Goal: Information Seeking & Learning: Learn about a topic

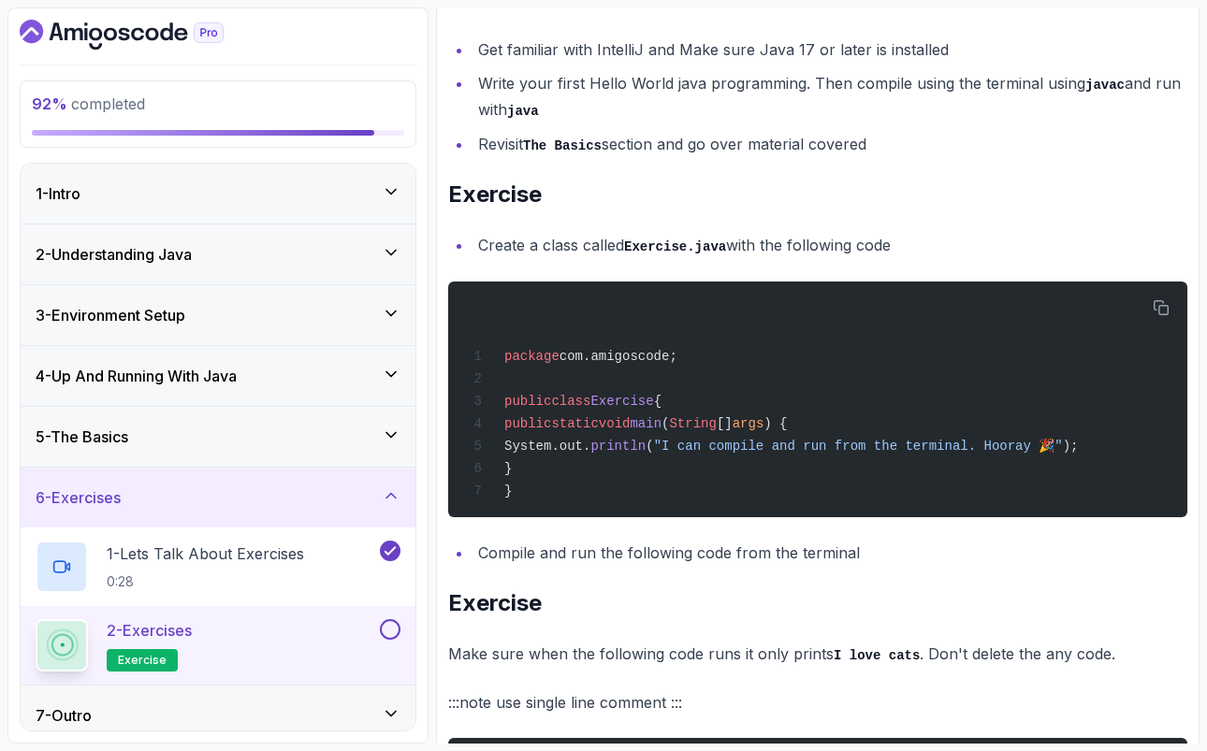
scroll to position [325, 0]
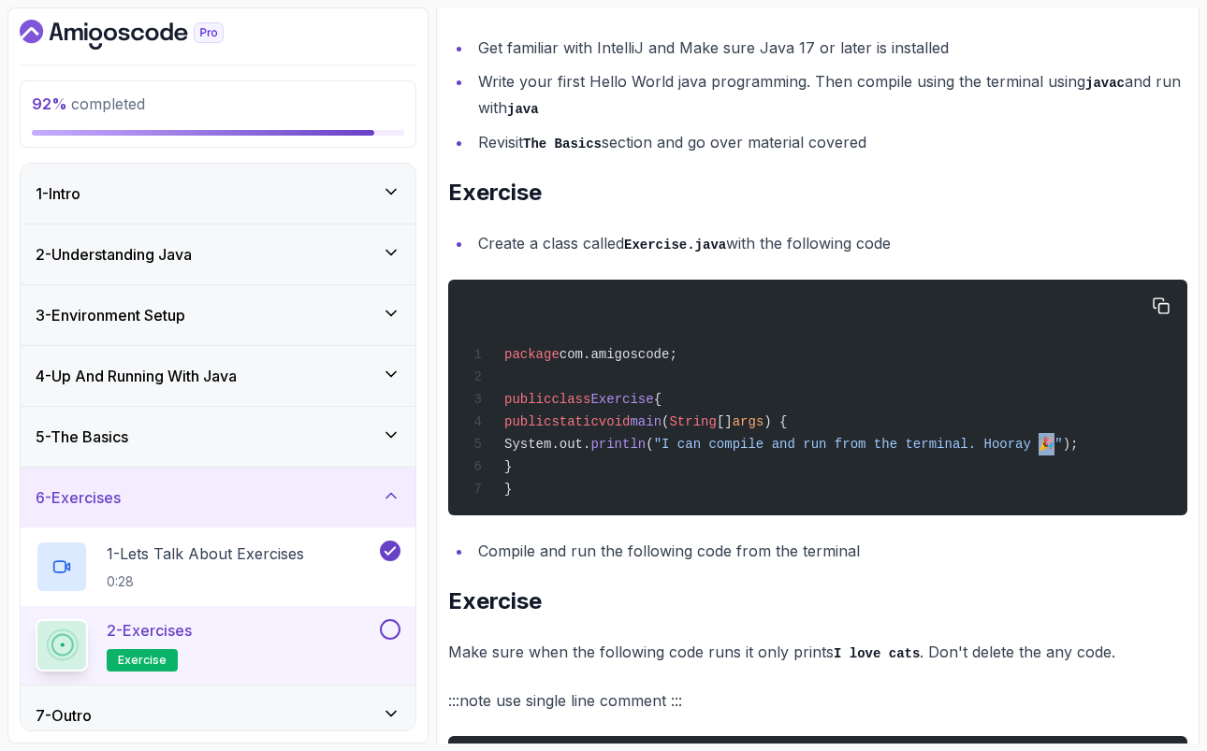
drag, startPoint x: 1117, startPoint y: 446, endPoint x: 1108, endPoint y: 445, distance: 9.5
click at [1063, 445] on span ""I can compile and run from the terminal. Hooray 🎉"" at bounding box center [858, 444] width 409 height 15
copy span "🎉""
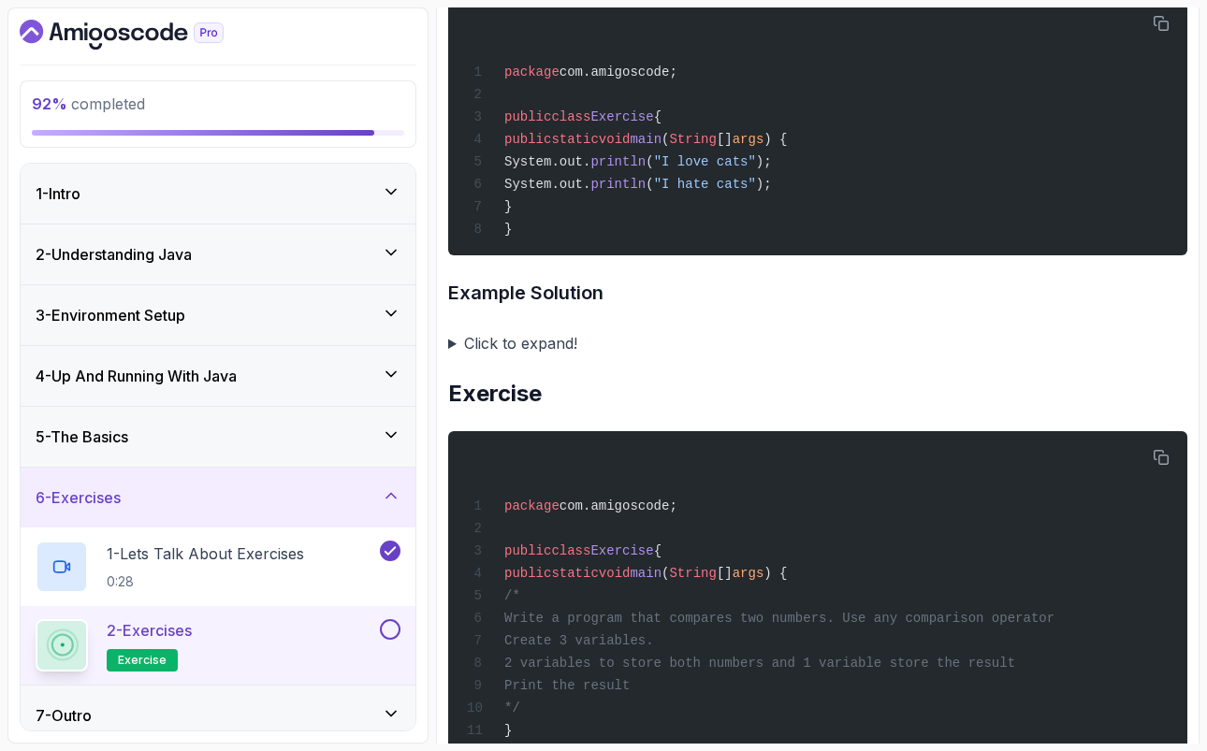
scroll to position [1071, 0]
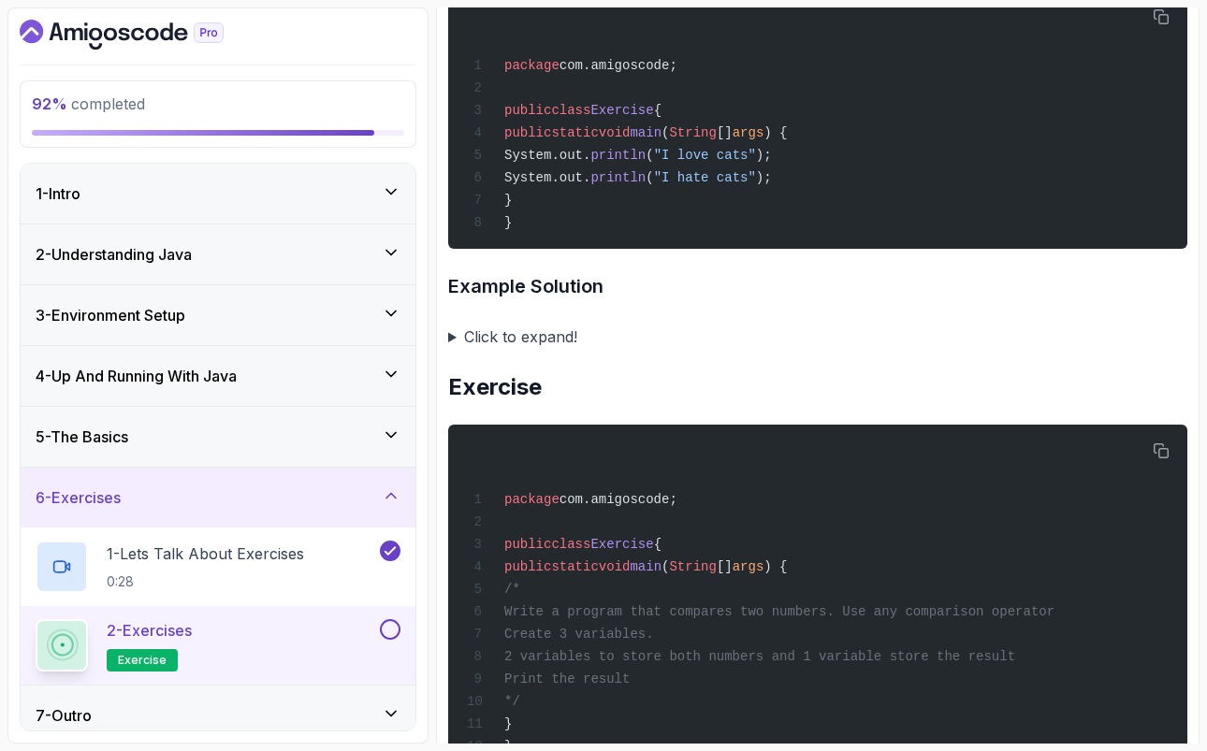
click at [455, 350] on summary "Click to expand!" at bounding box center [817, 337] width 739 height 26
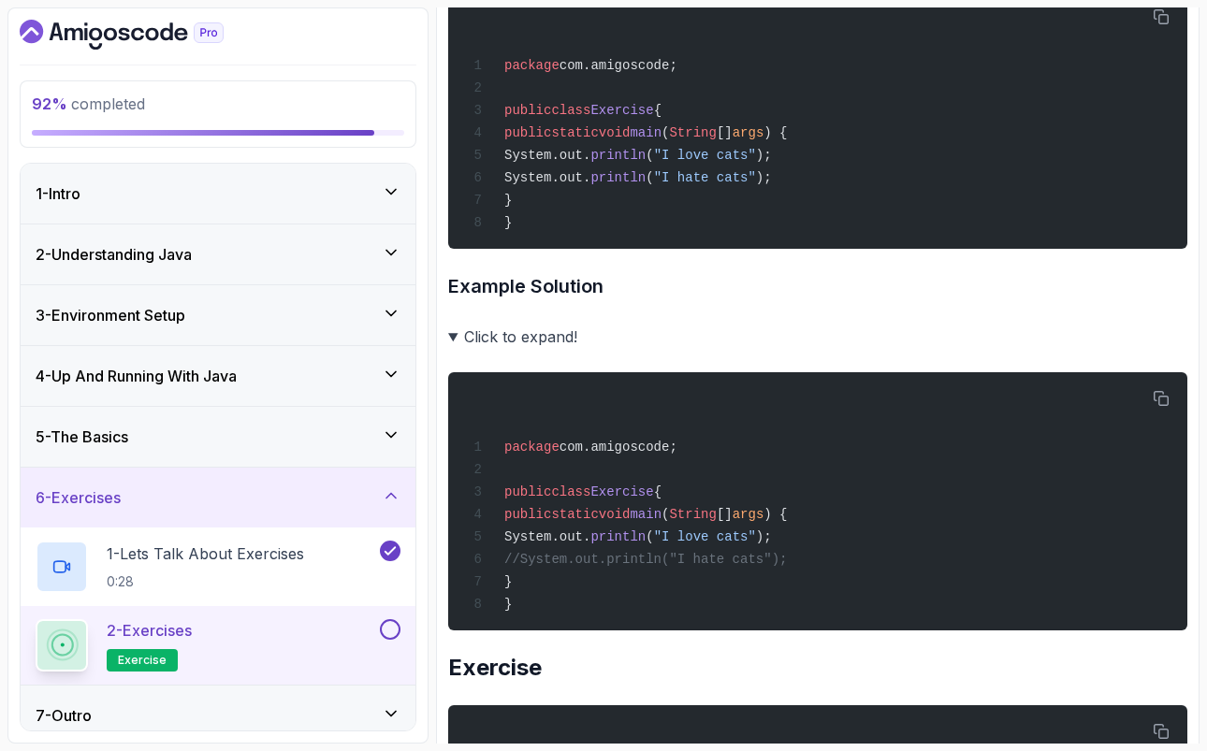
click at [455, 350] on summary "Click to expand!" at bounding box center [817, 337] width 739 height 26
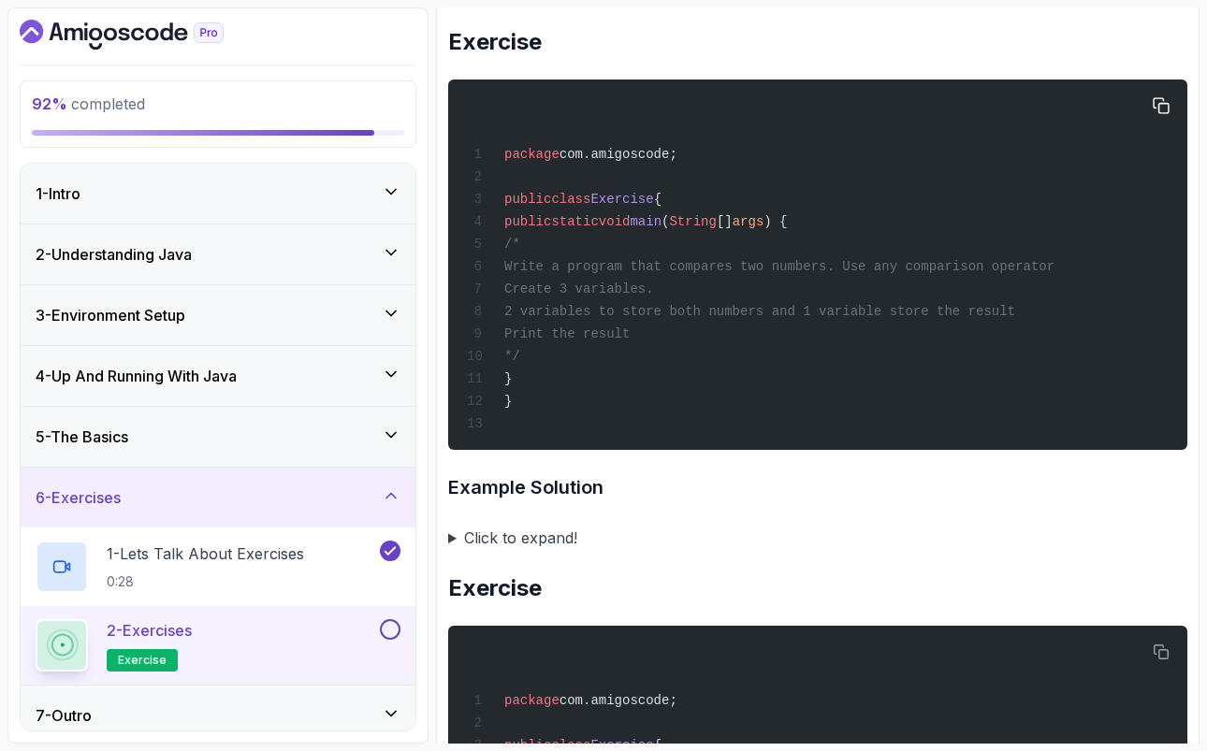
scroll to position [1440, 0]
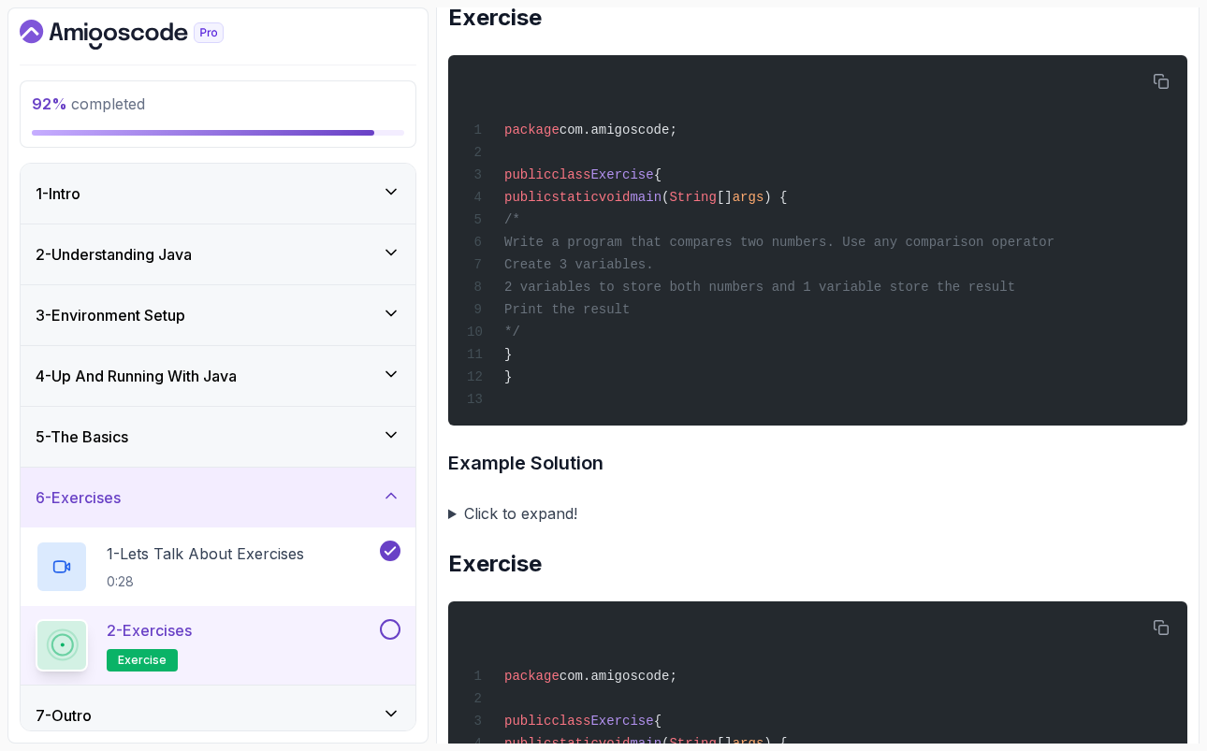
click at [452, 527] on summary "Click to expand!" at bounding box center [817, 514] width 739 height 26
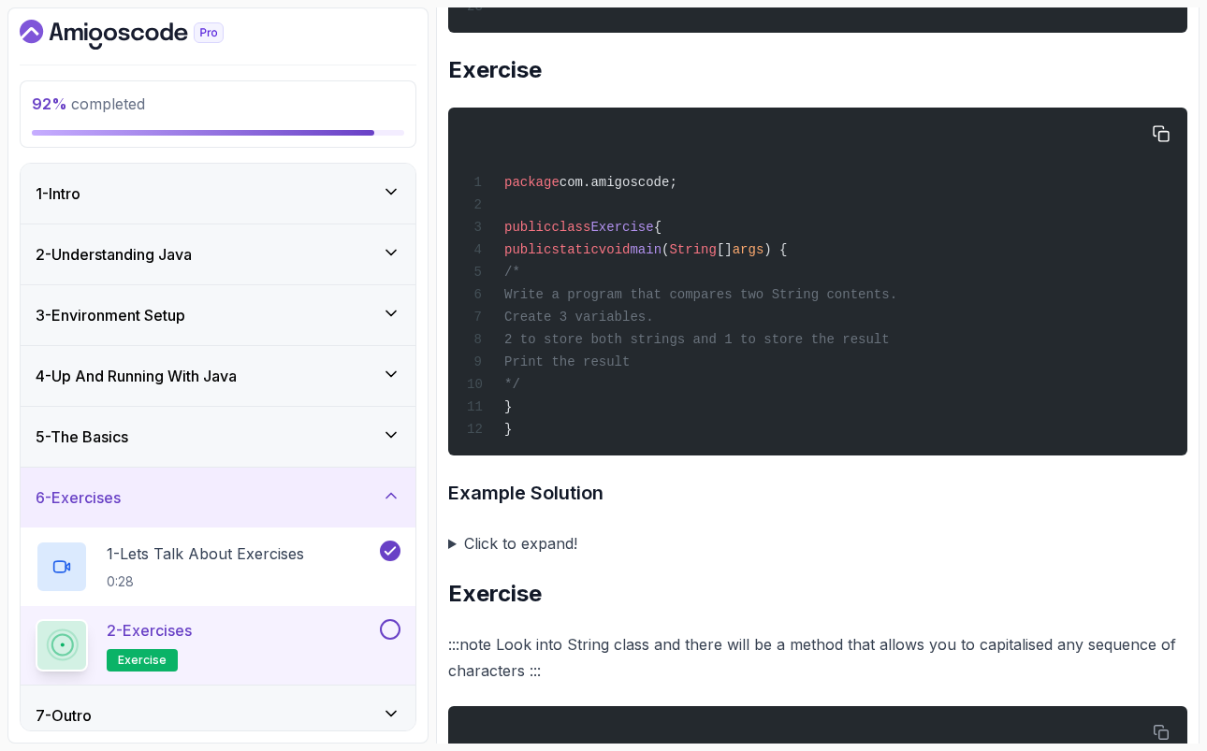
scroll to position [2560, 0]
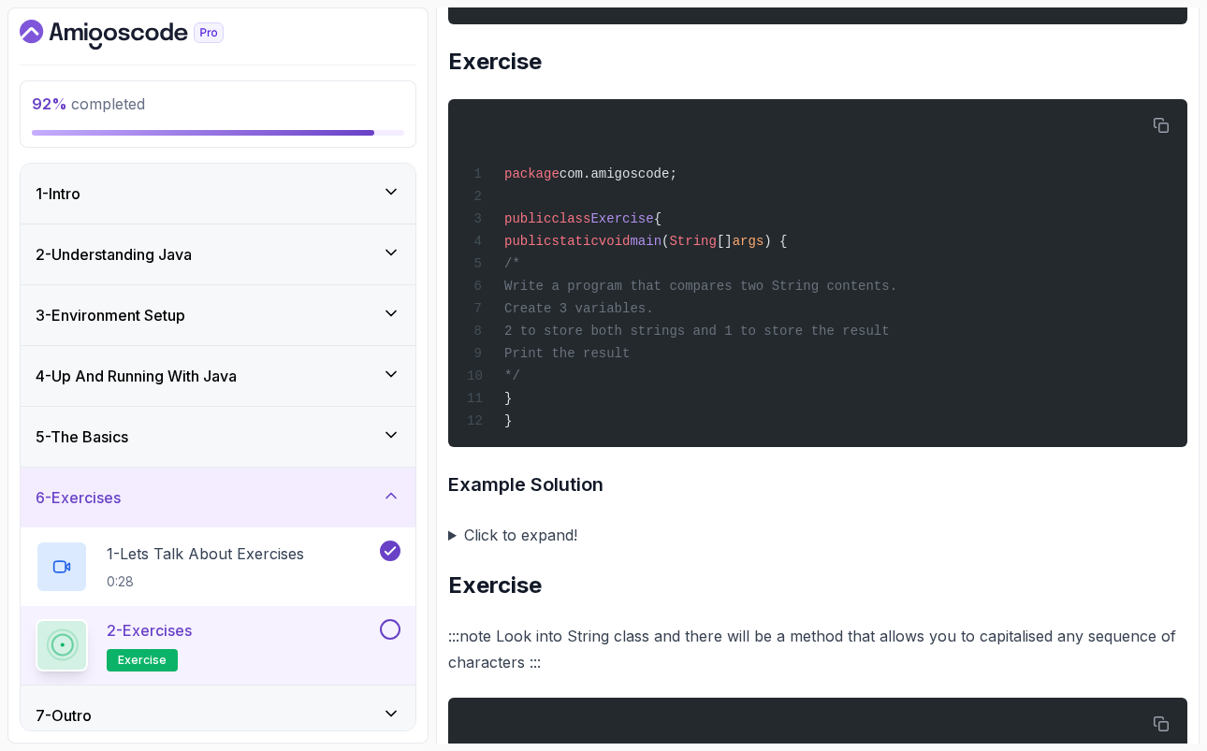
click at [456, 548] on summary "Click to expand!" at bounding box center [817, 535] width 739 height 26
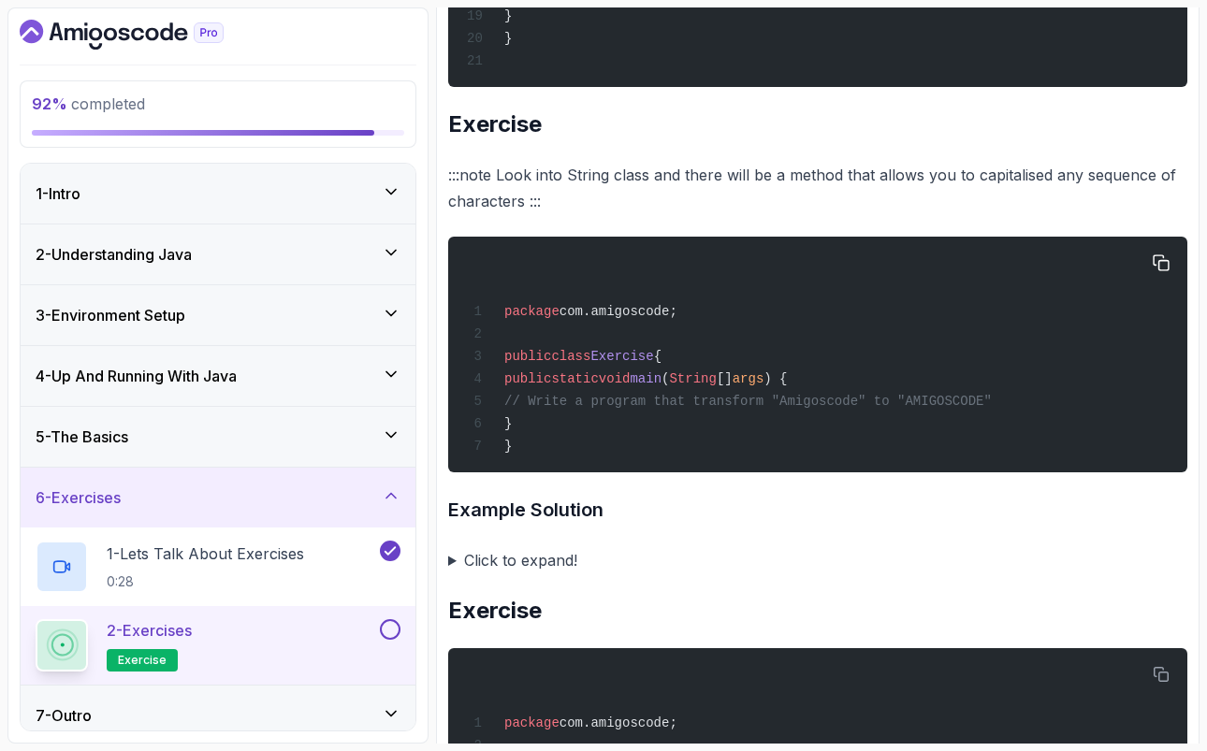
scroll to position [3603, 0]
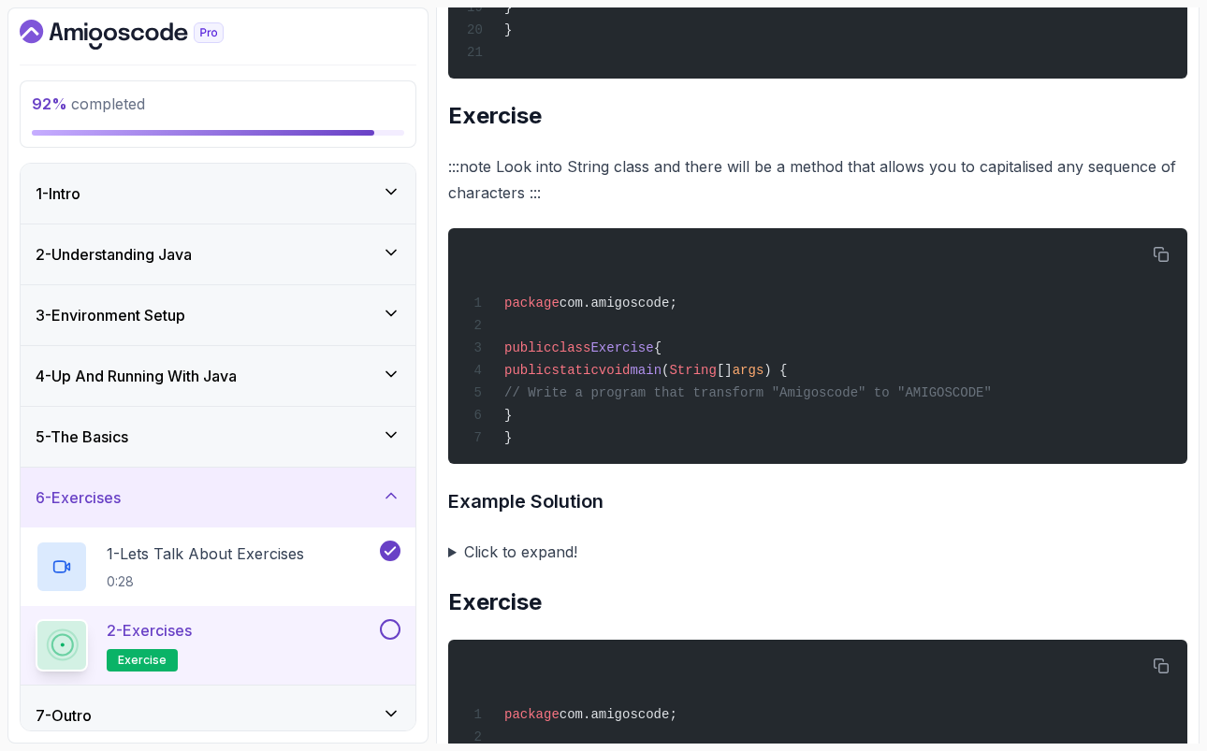
click at [454, 565] on summary "Click to expand!" at bounding box center [817, 552] width 739 height 26
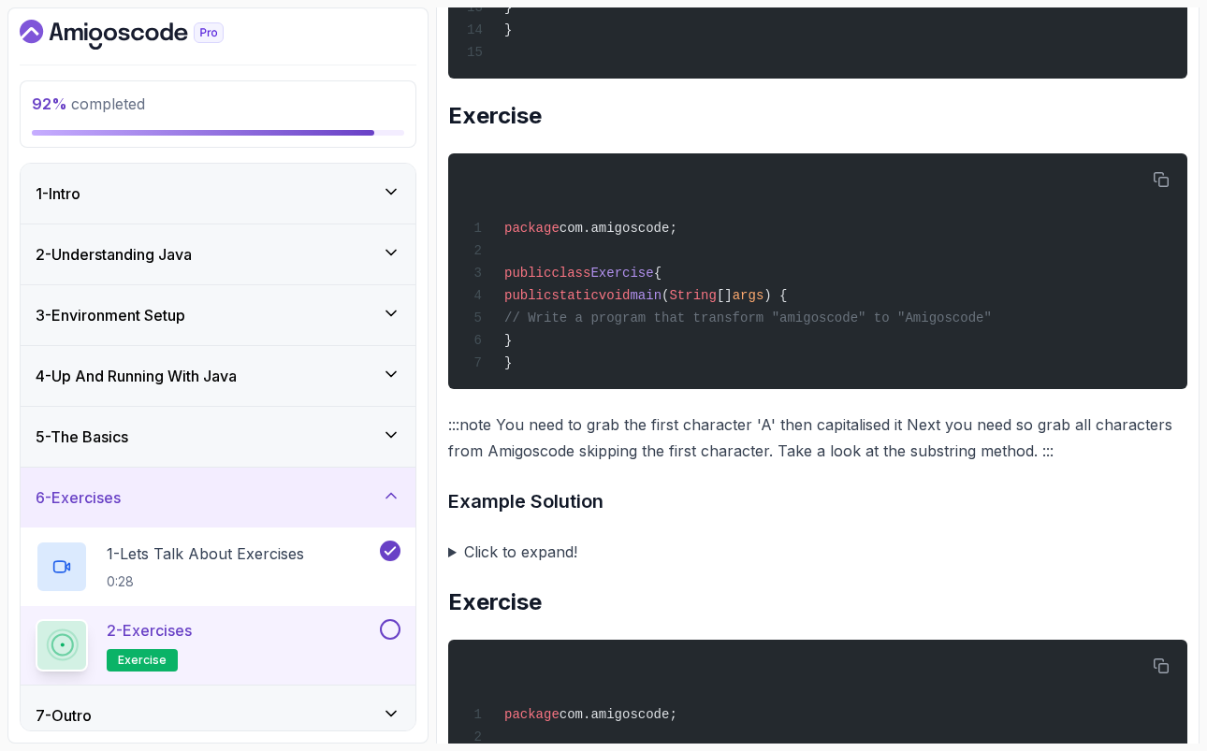
scroll to position [4555, 0]
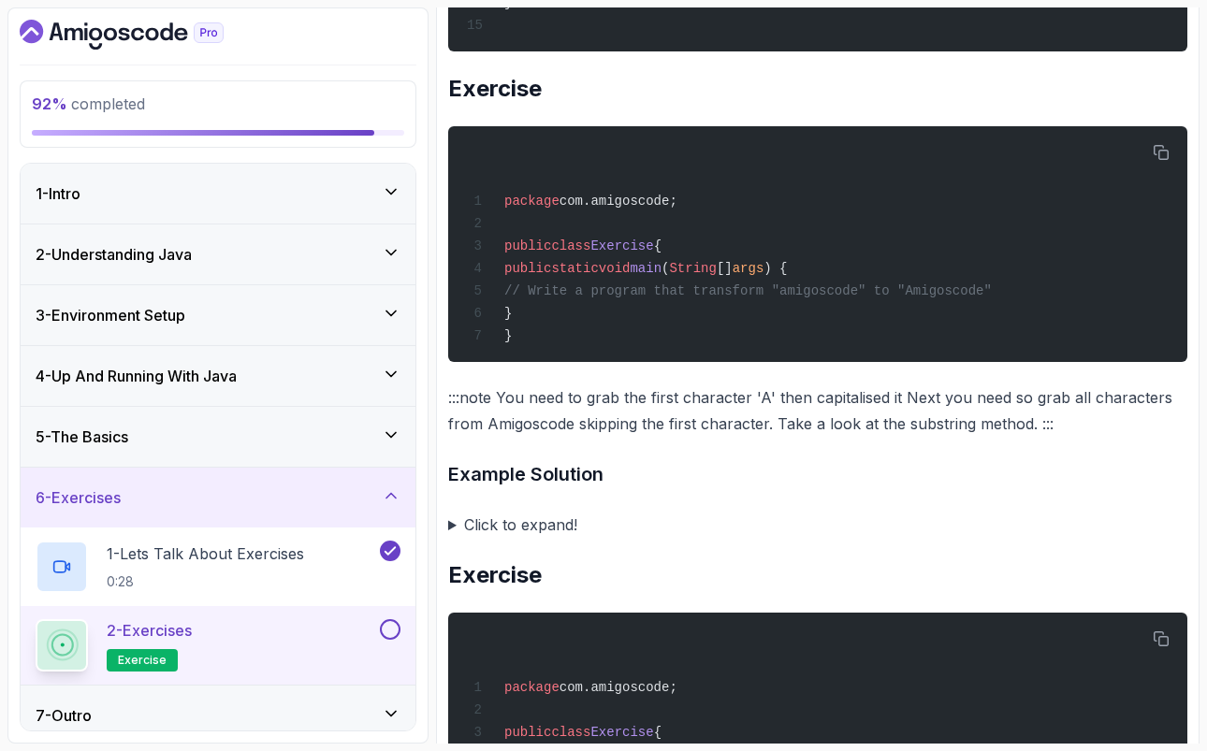
click at [453, 538] on summary "Click to expand!" at bounding box center [817, 525] width 739 height 26
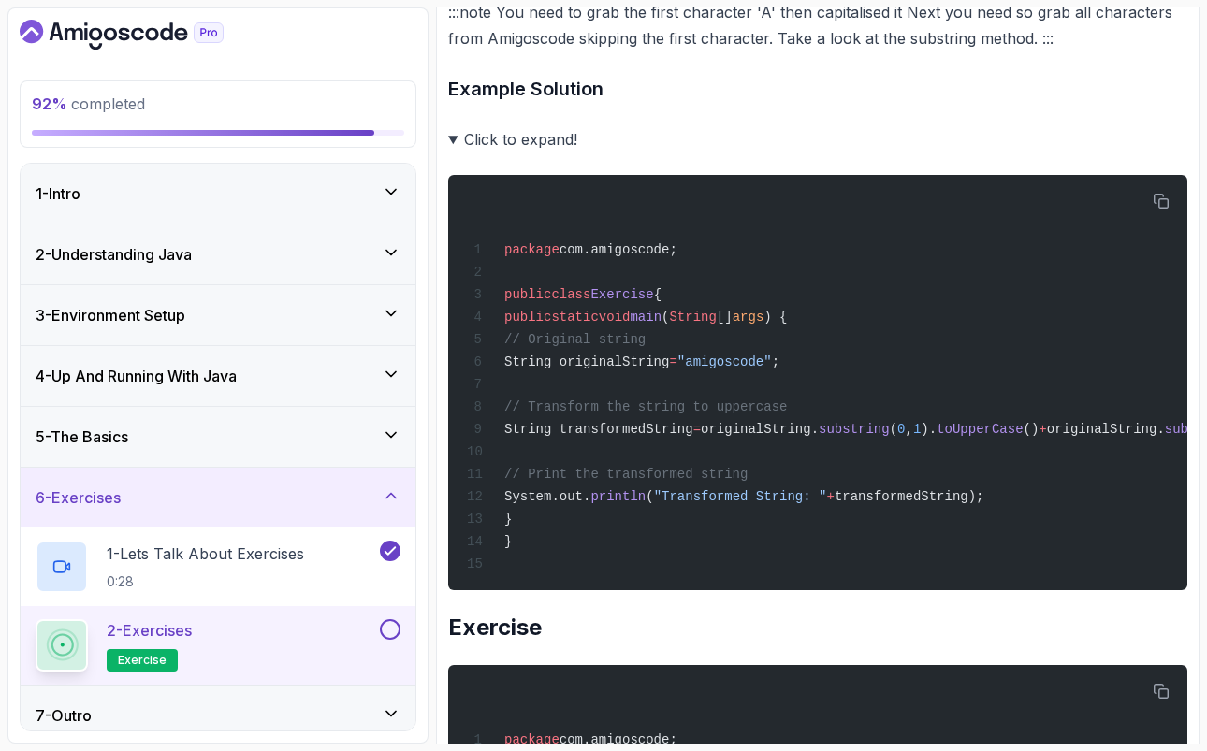
scroll to position [4942, 0]
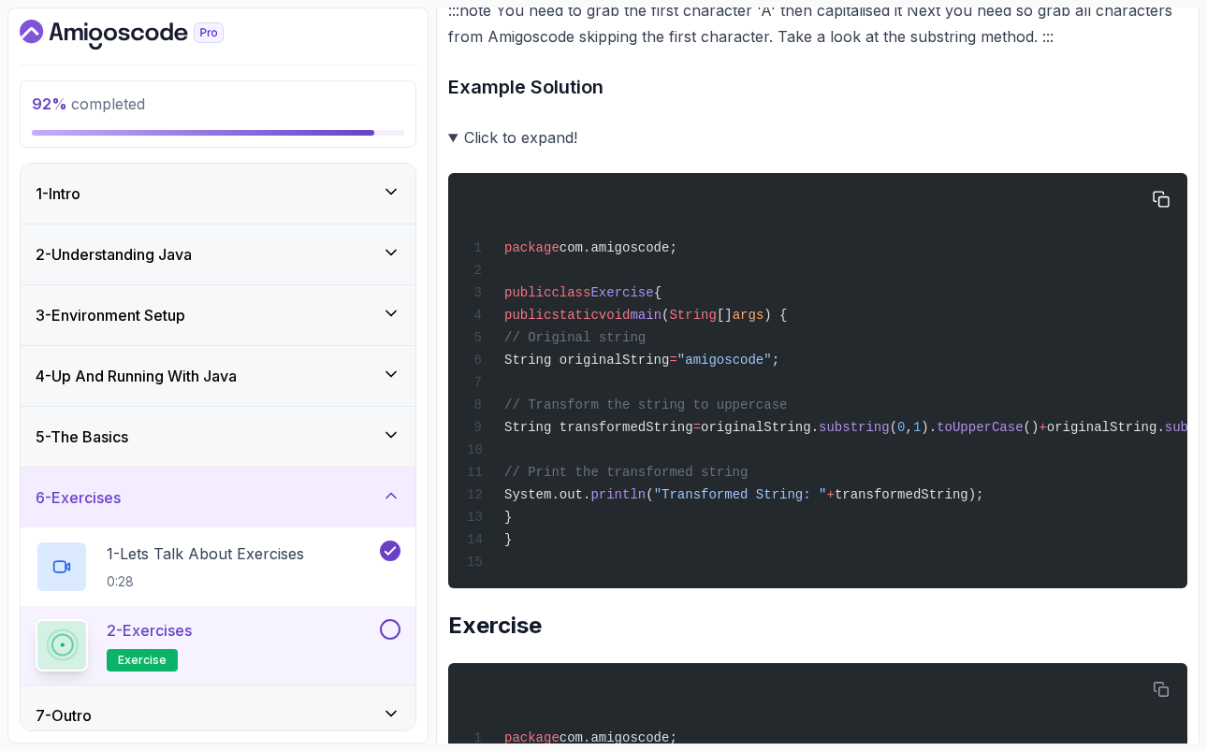
click at [716, 323] on span "String" at bounding box center [692, 315] width 47 height 15
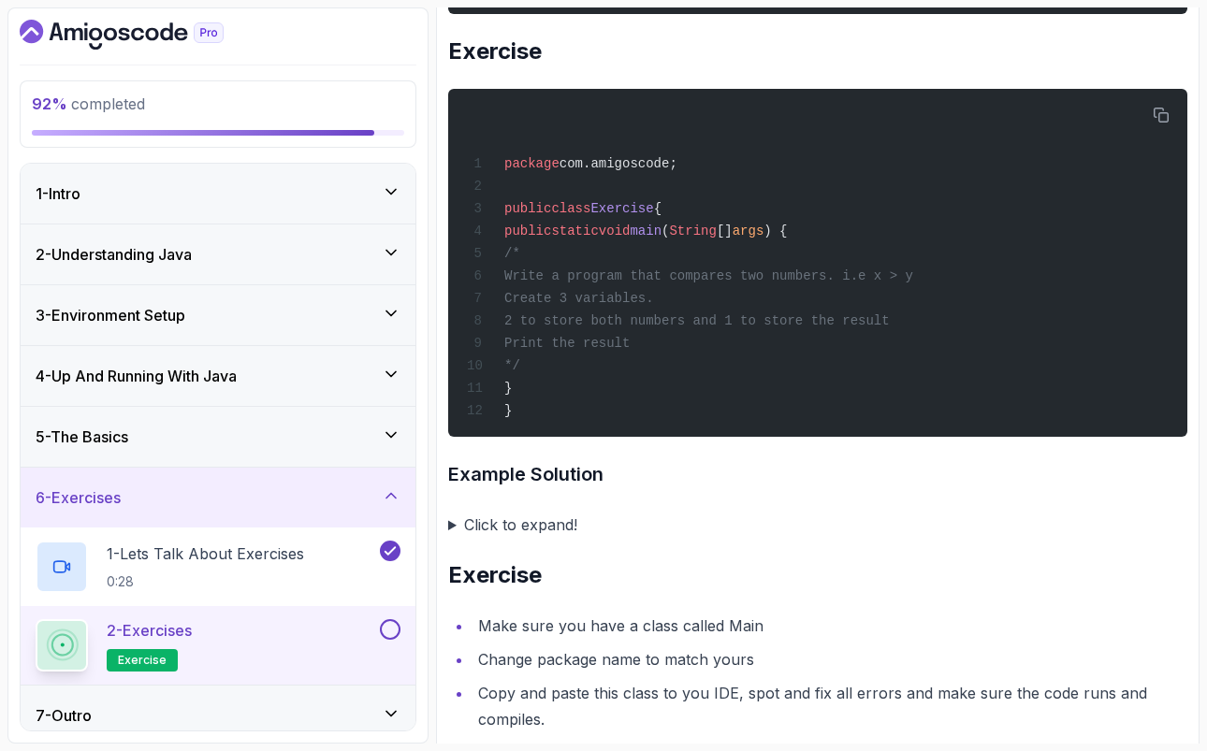
scroll to position [5556, 0]
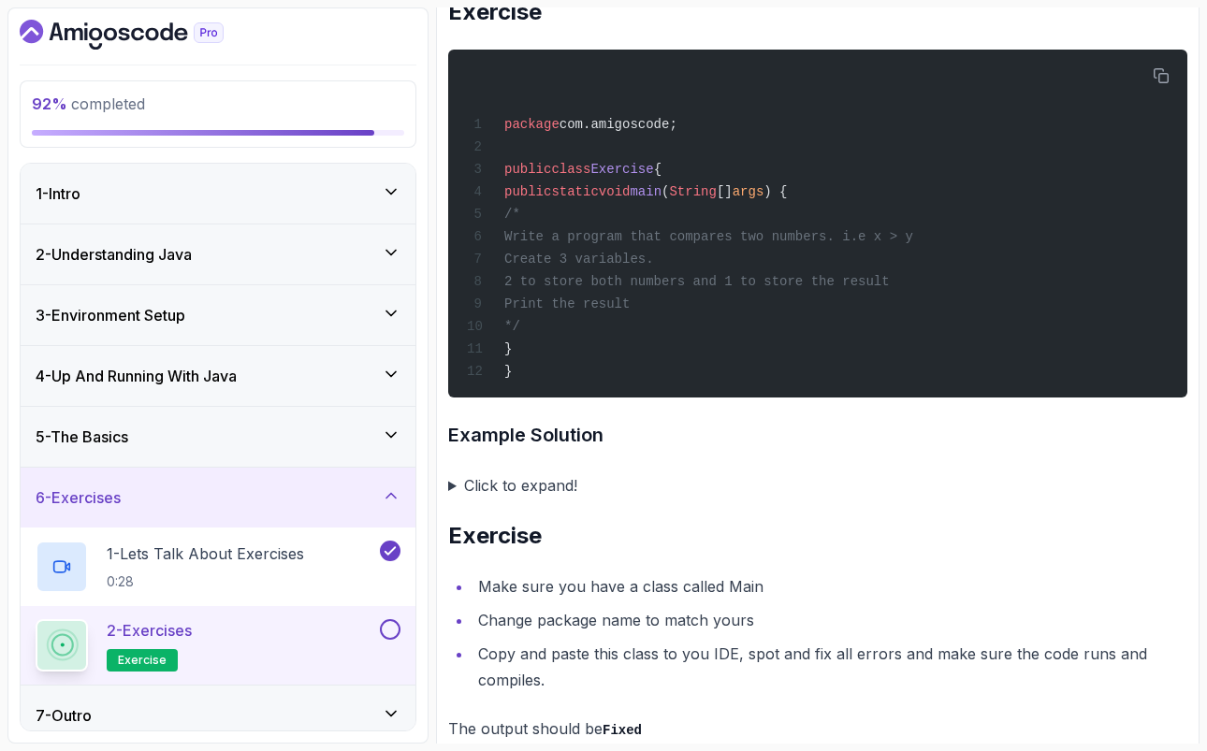
click at [450, 499] on summary "Click to expand!" at bounding box center [817, 486] width 739 height 26
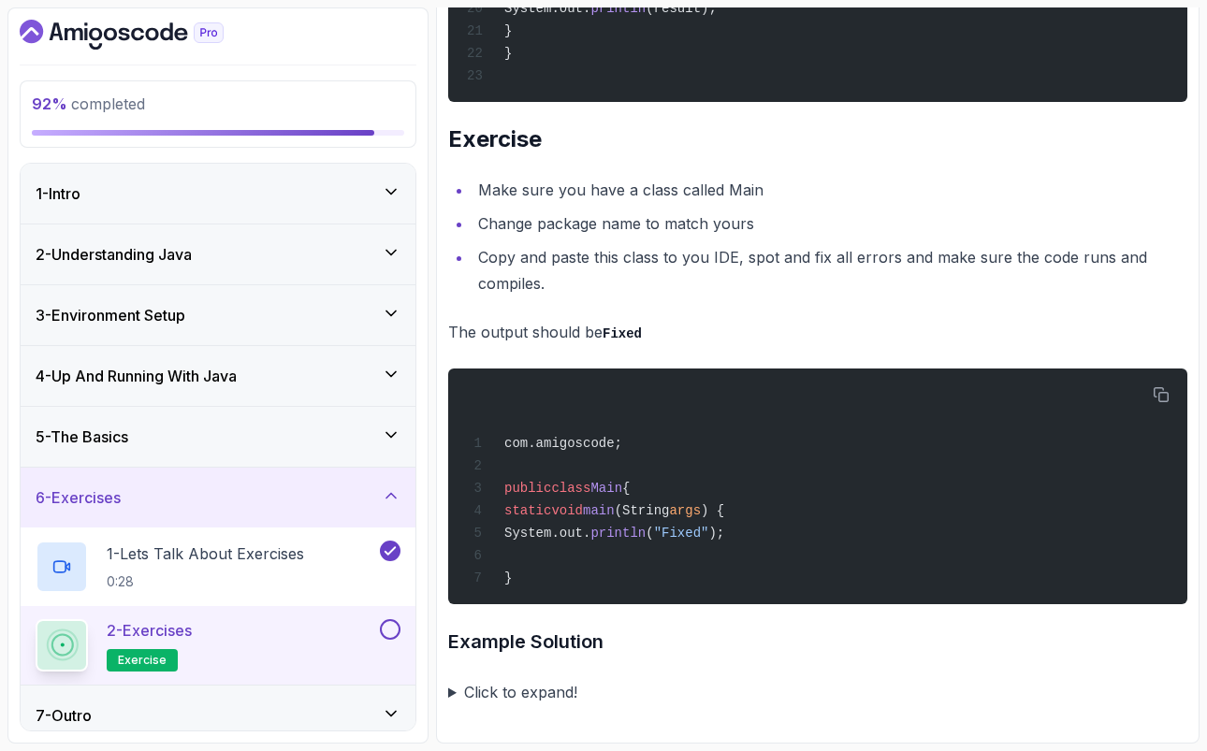
scroll to position [6691, 0]
drag, startPoint x: 570, startPoint y: 531, endPoint x: 785, endPoint y: 532, distance: 215.2
click at [724, 532] on span "System.out. println ( "Fixed" );" at bounding box center [595, 533] width 257 height 15
copy span "System.out. println ( "Fixed" );"
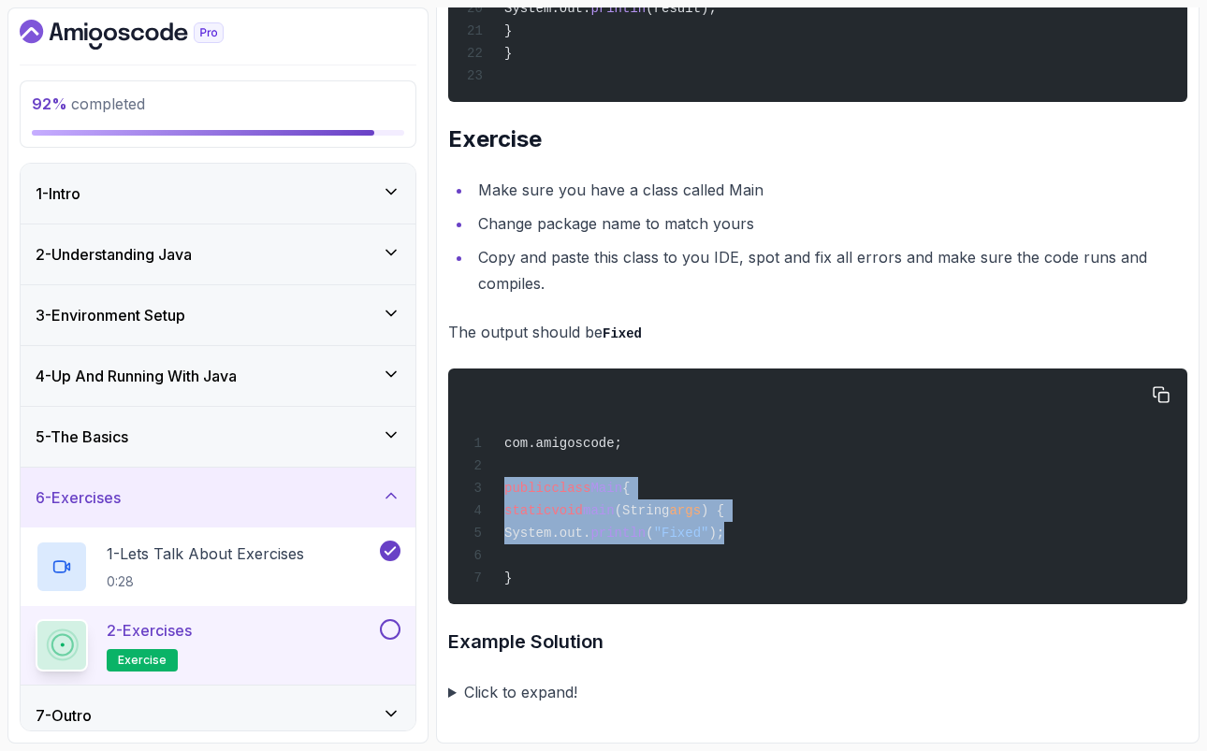
drag, startPoint x: 506, startPoint y: 489, endPoint x: 800, endPoint y: 526, distance: 296.1
click at [800, 526] on div "com.amigoscode; public class Main { static void main (String args ) { System.ou…" at bounding box center [817, 486] width 709 height 213
copy code "public class Main { static void main (String args ) { System.out. println ( "Fi…"
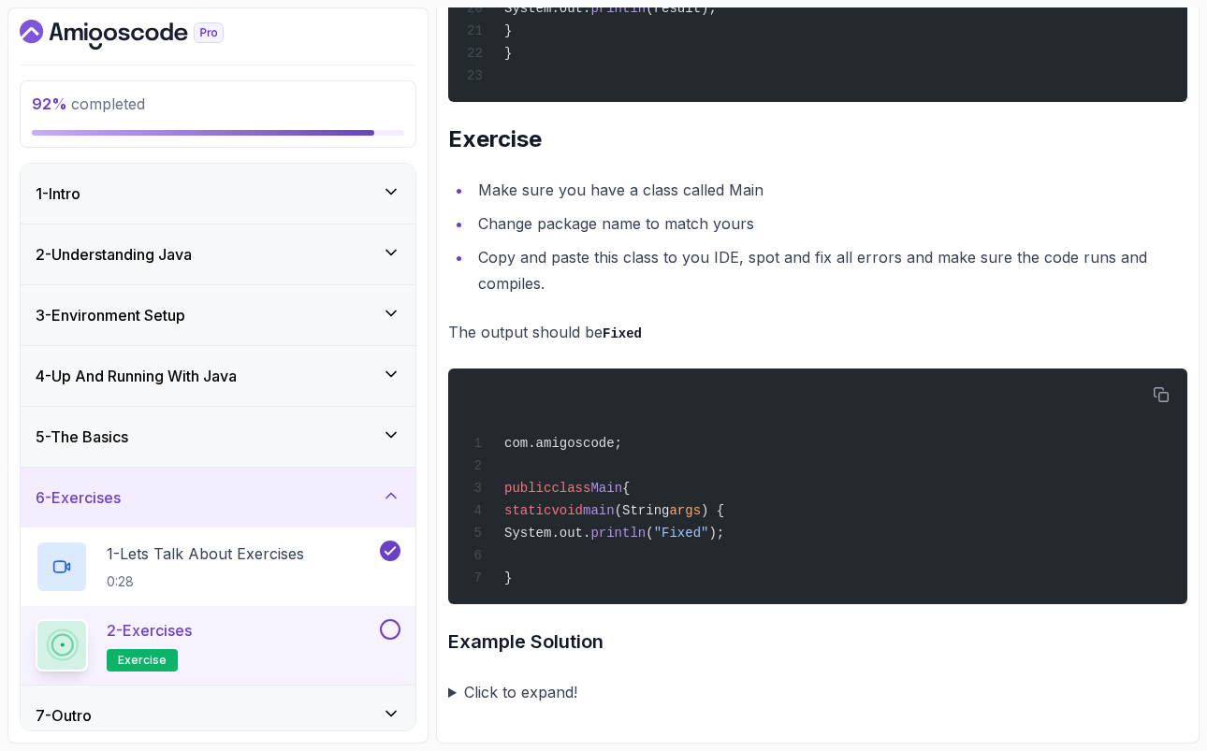
click at [452, 693] on summary "Click to expand!" at bounding box center [817, 692] width 739 height 26
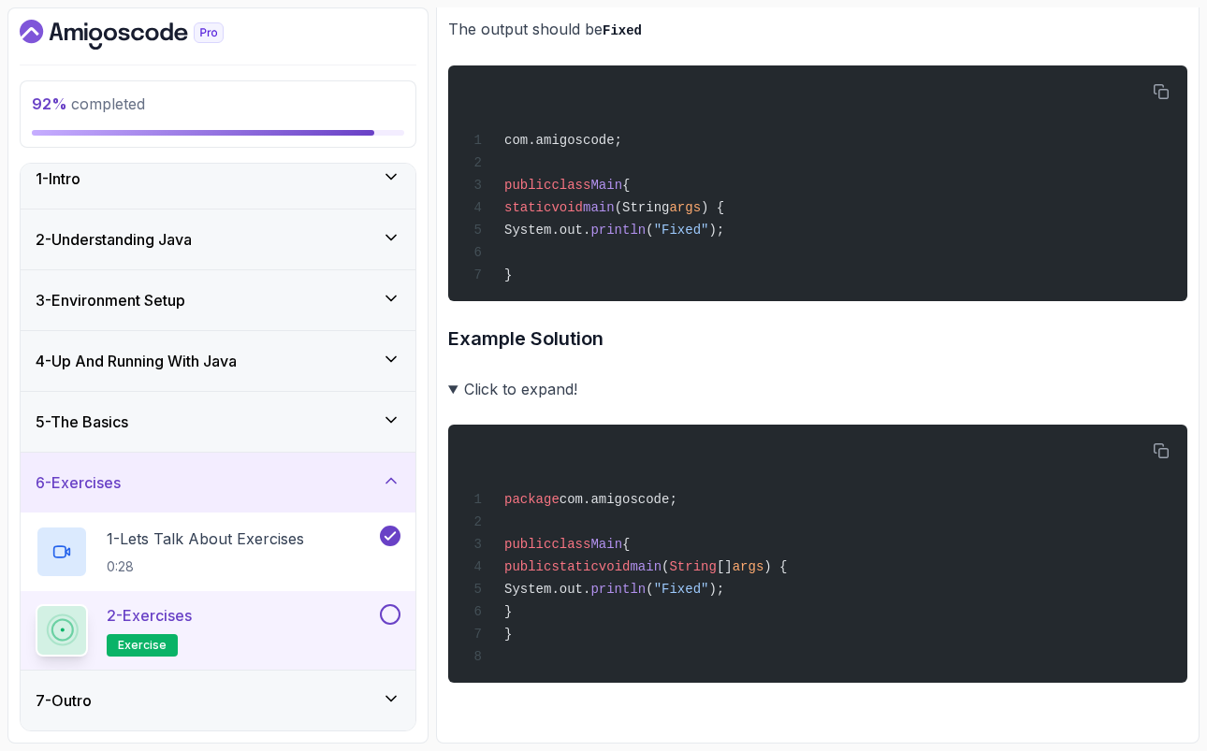
scroll to position [7000, 0]
click at [397, 614] on button at bounding box center [390, 615] width 21 height 21
click at [390, 697] on icon at bounding box center [391, 699] width 19 height 19
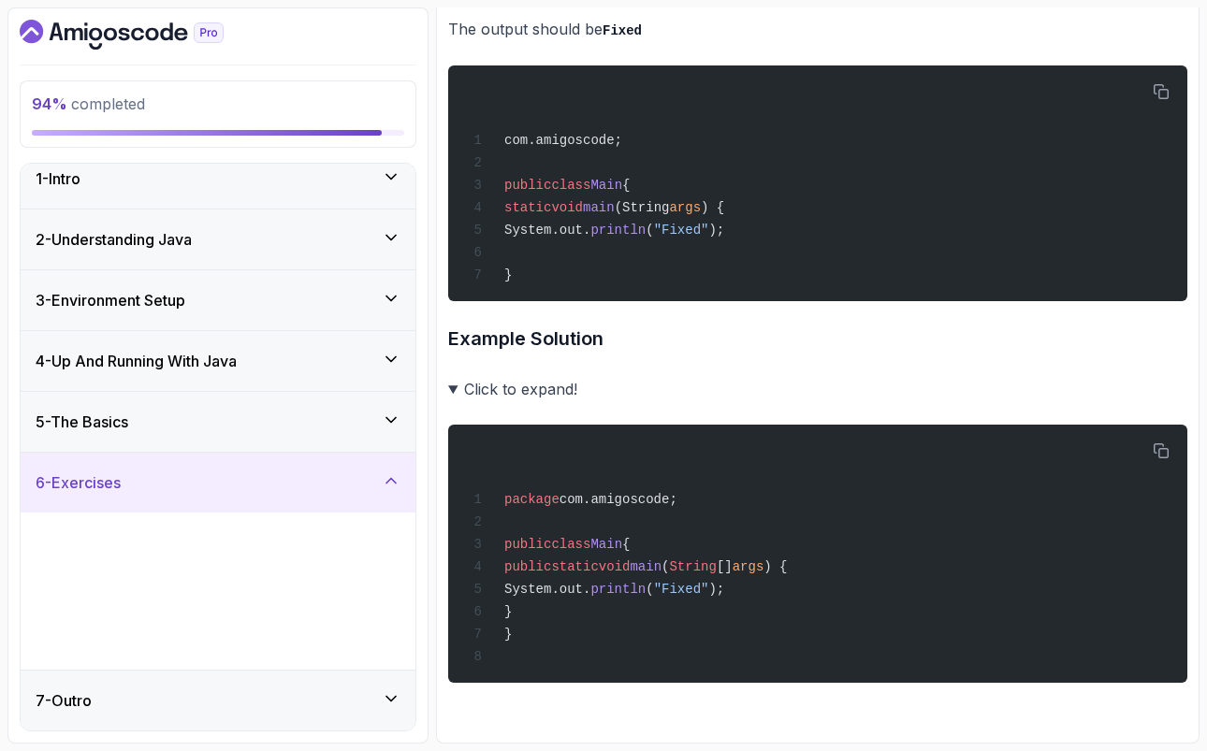
scroll to position [0, 0]
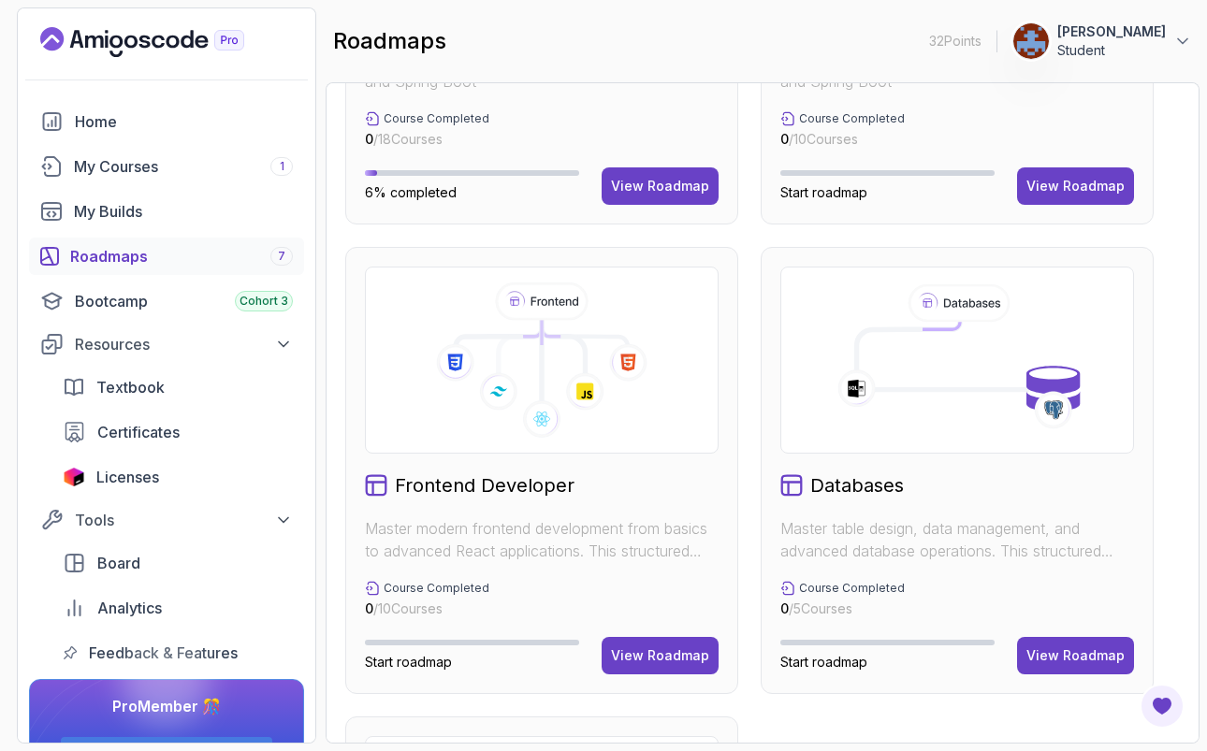
scroll to position [793, 0]
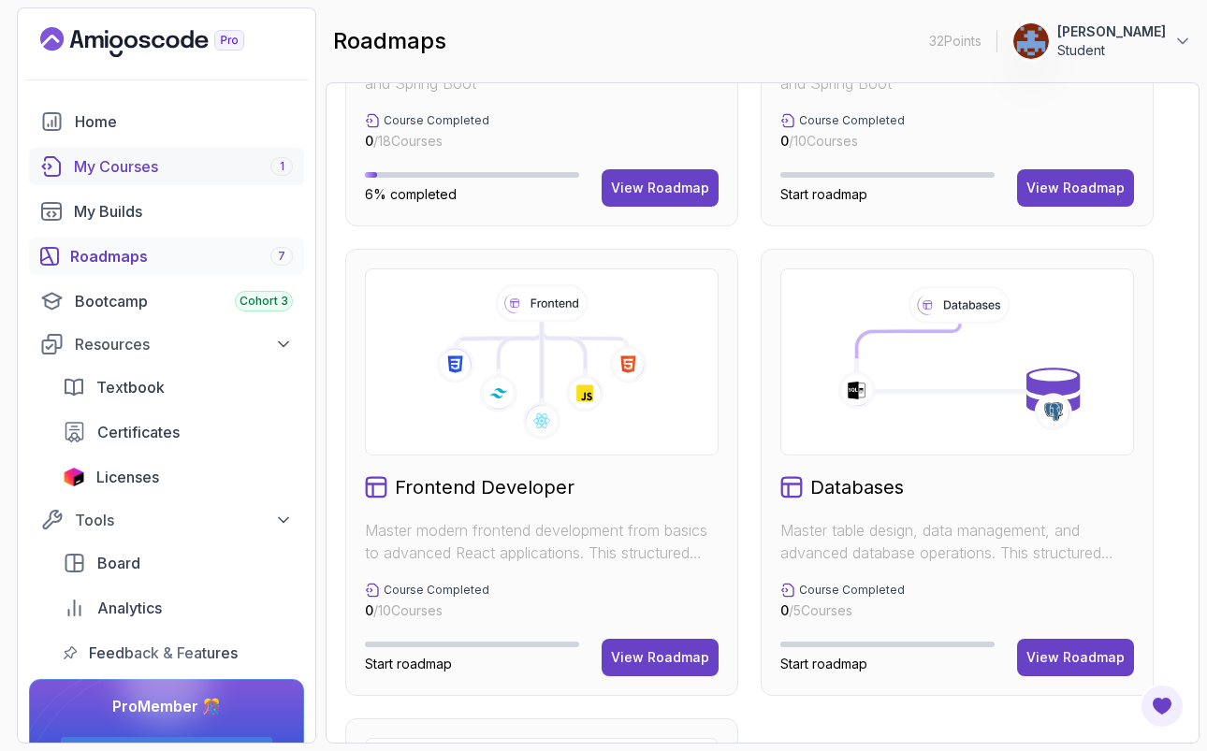
click at [187, 174] on div "My Courses 1" at bounding box center [183, 166] width 219 height 22
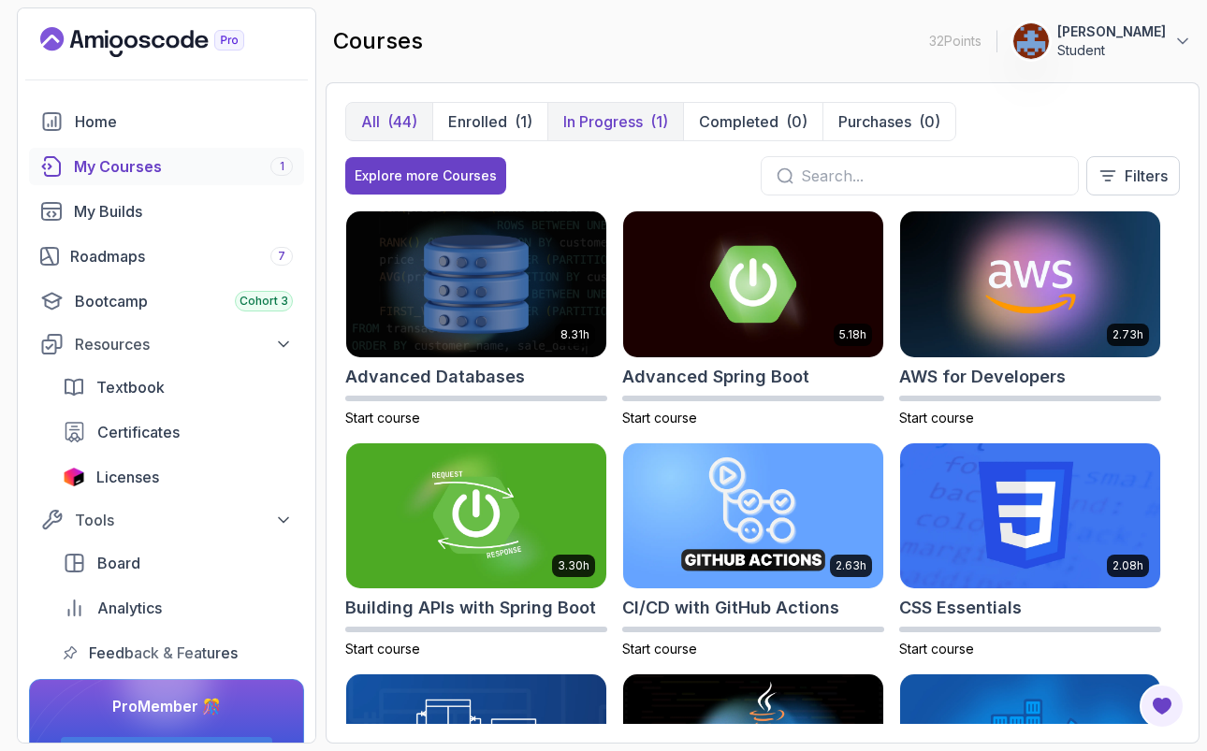
click at [627, 124] on p "In Progress" at bounding box center [603, 121] width 80 height 22
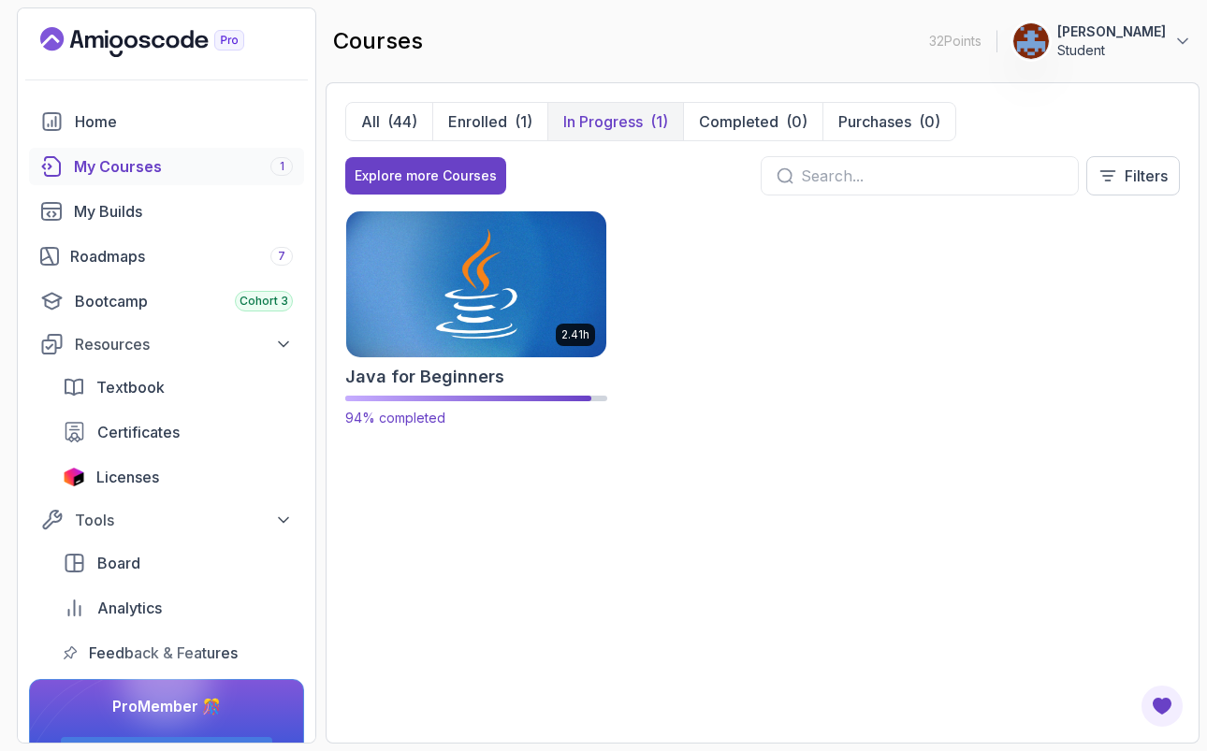
click at [517, 302] on img at bounding box center [476, 284] width 273 height 153
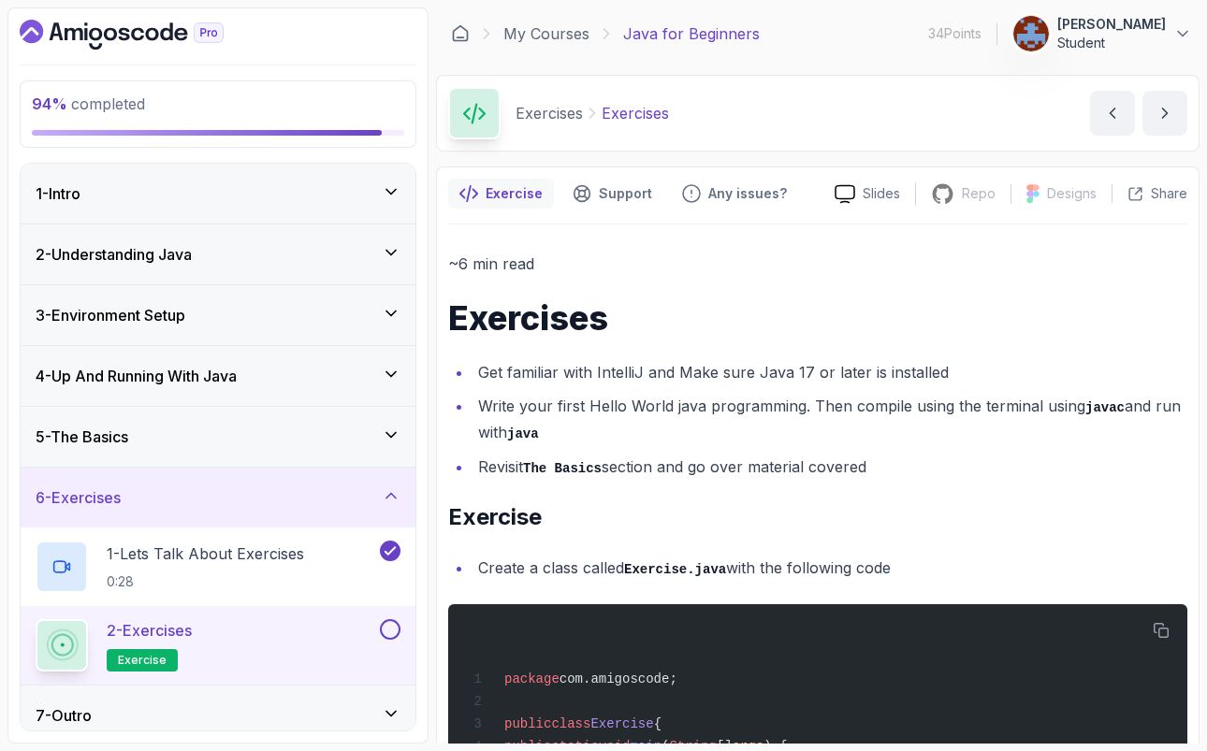
click at [399, 387] on div "4 - Up And Running With Java" at bounding box center [218, 376] width 395 height 60
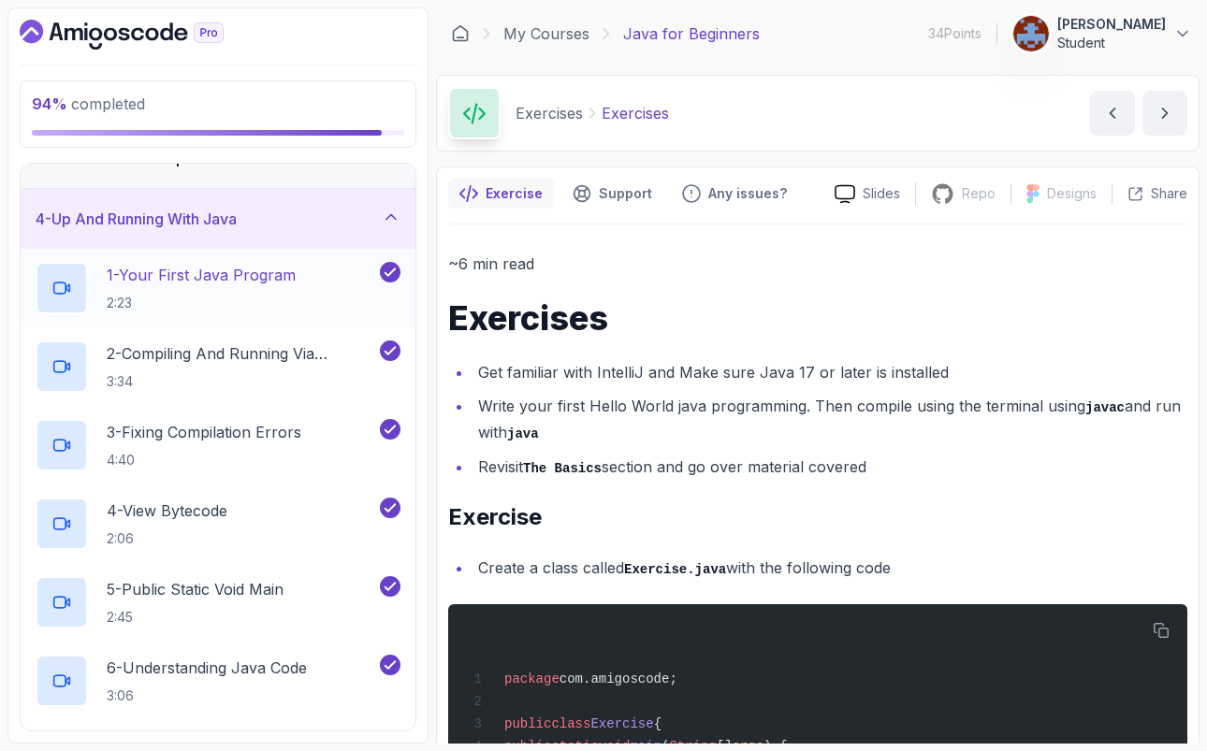
scroll to position [204, 0]
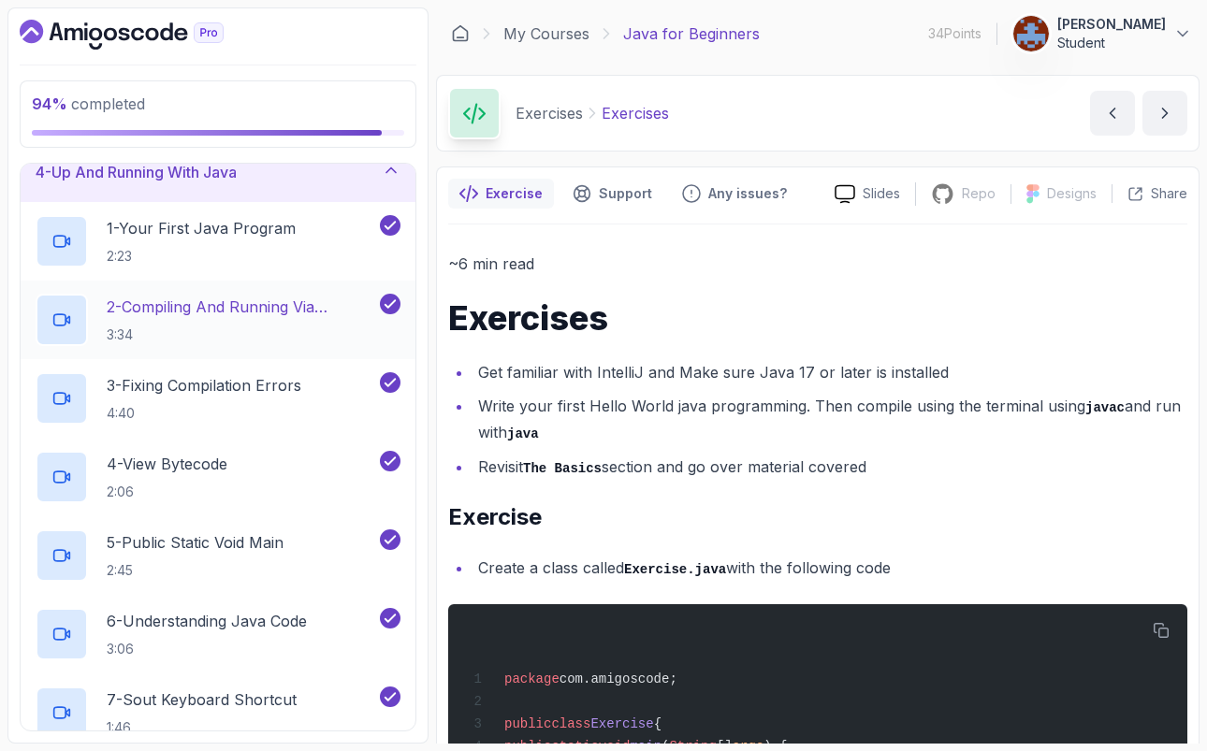
click at [226, 303] on p "2 - Compiling And Running Via Terminal" at bounding box center [242, 307] width 270 height 22
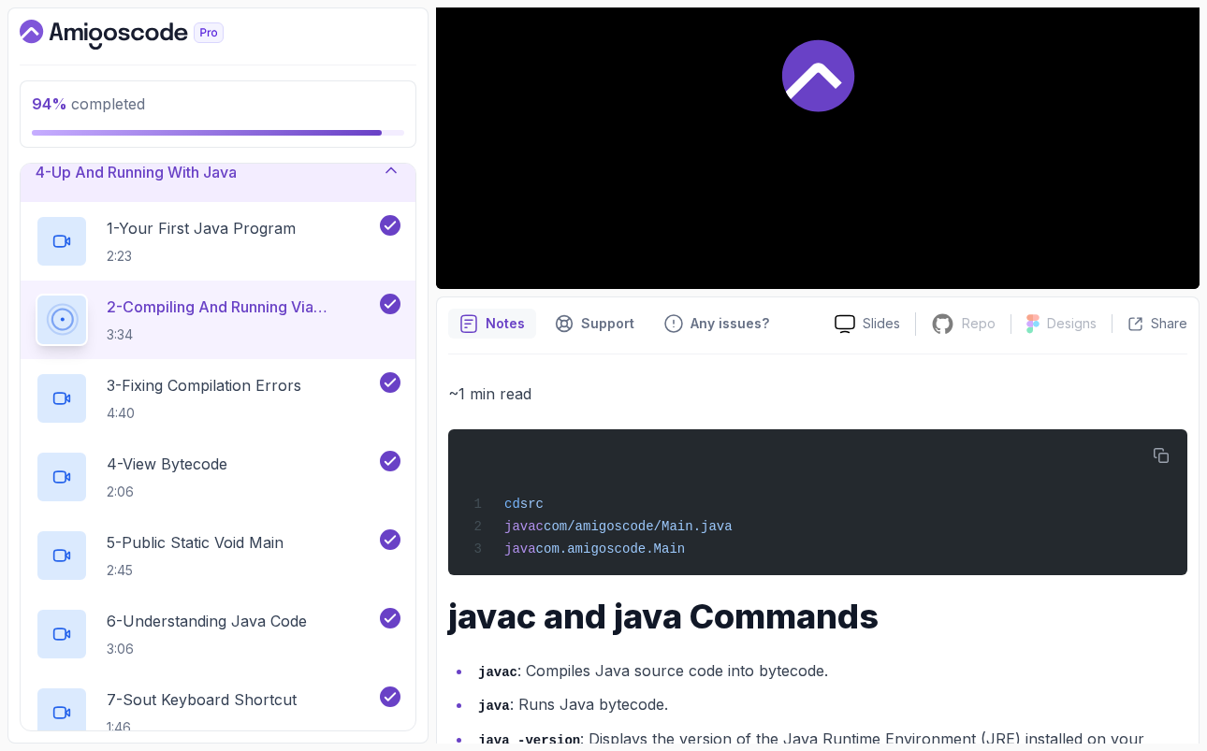
scroll to position [335, 0]
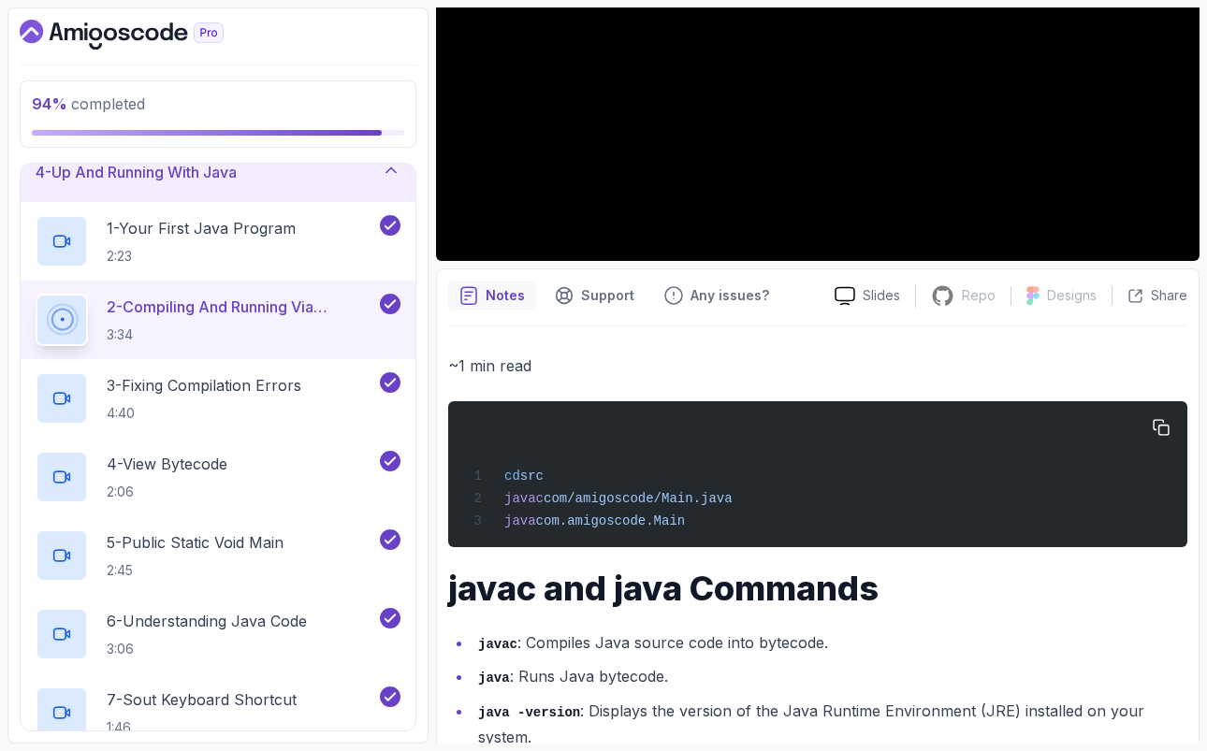
click at [740, 502] on div "cd src javac com/amigoscode/Main.java java com.amigoscode.Main" at bounding box center [817, 475] width 709 height 124
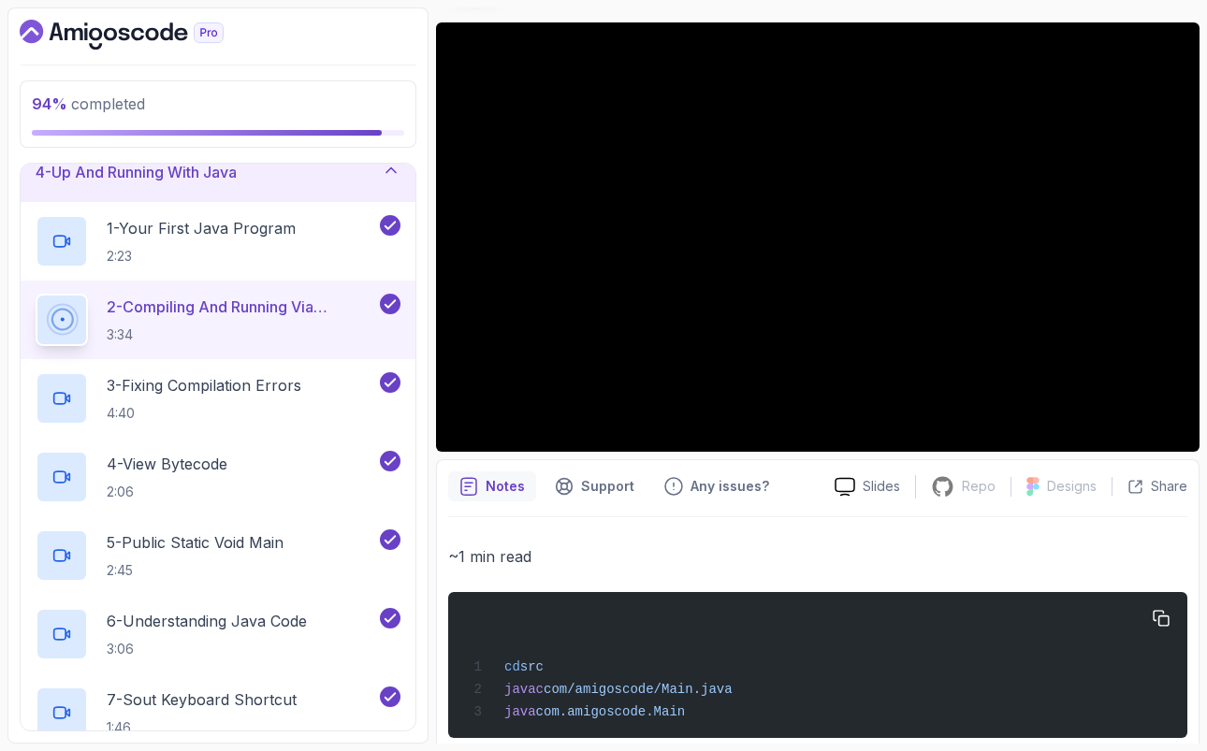
scroll to position [0, 0]
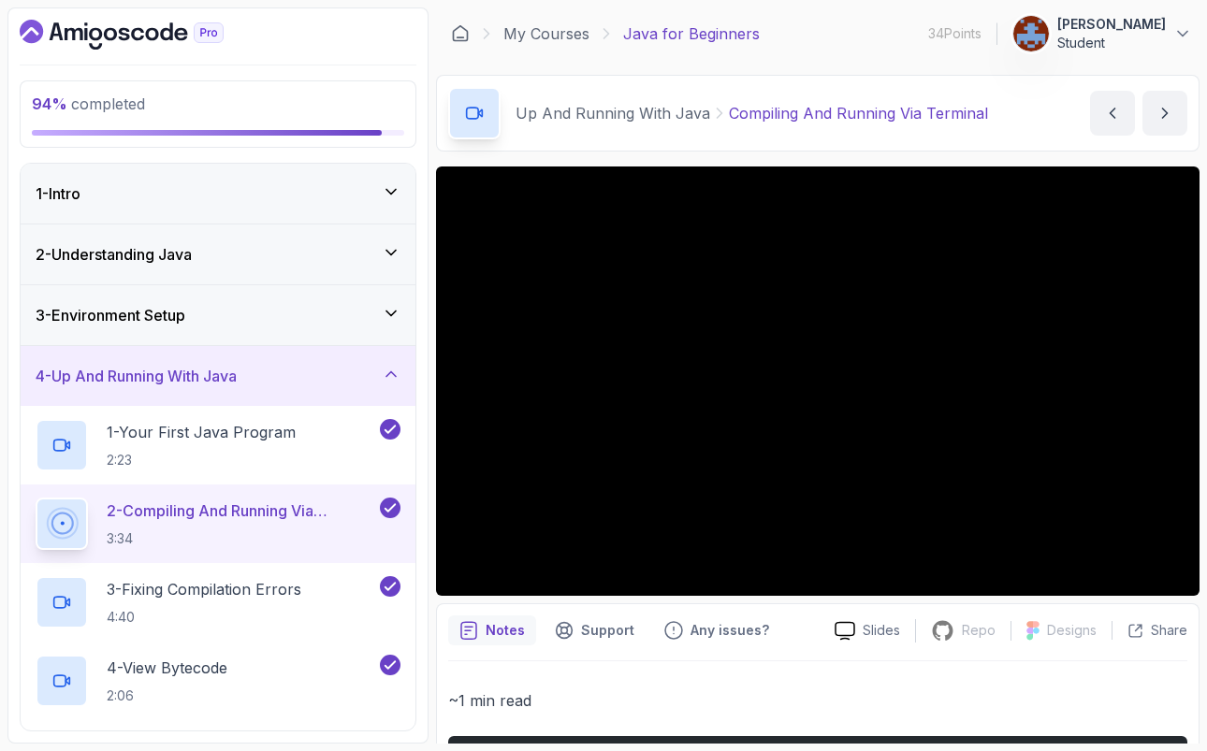
scroll to position [204, 0]
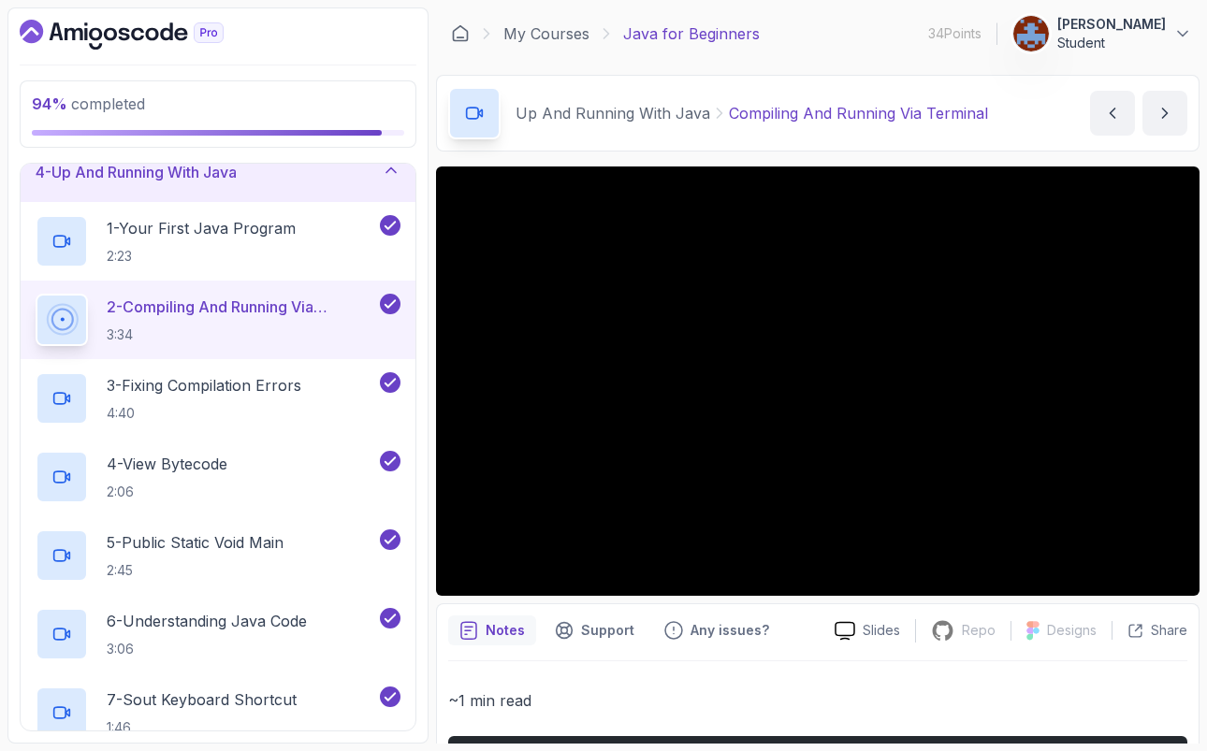
click at [1093, 25] on p "[PERSON_NAME]" at bounding box center [1111, 24] width 109 height 19
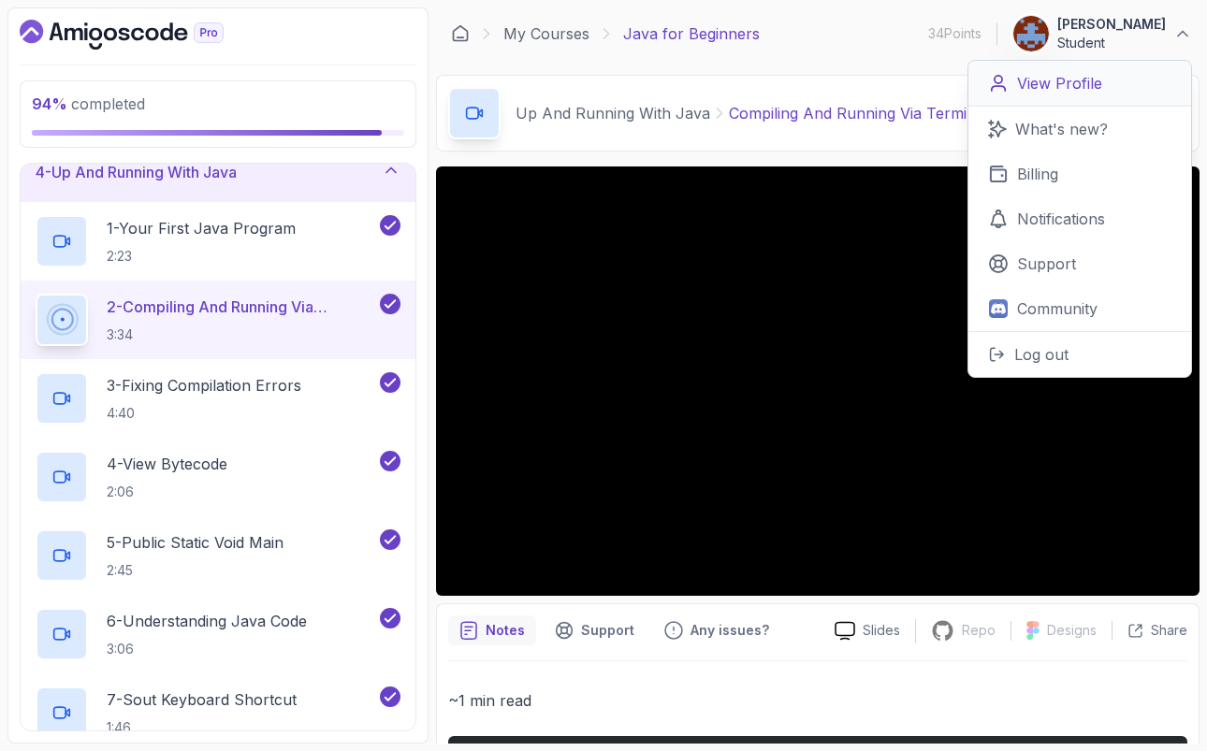
click at [1055, 90] on p "View Profile" at bounding box center [1059, 83] width 85 height 22
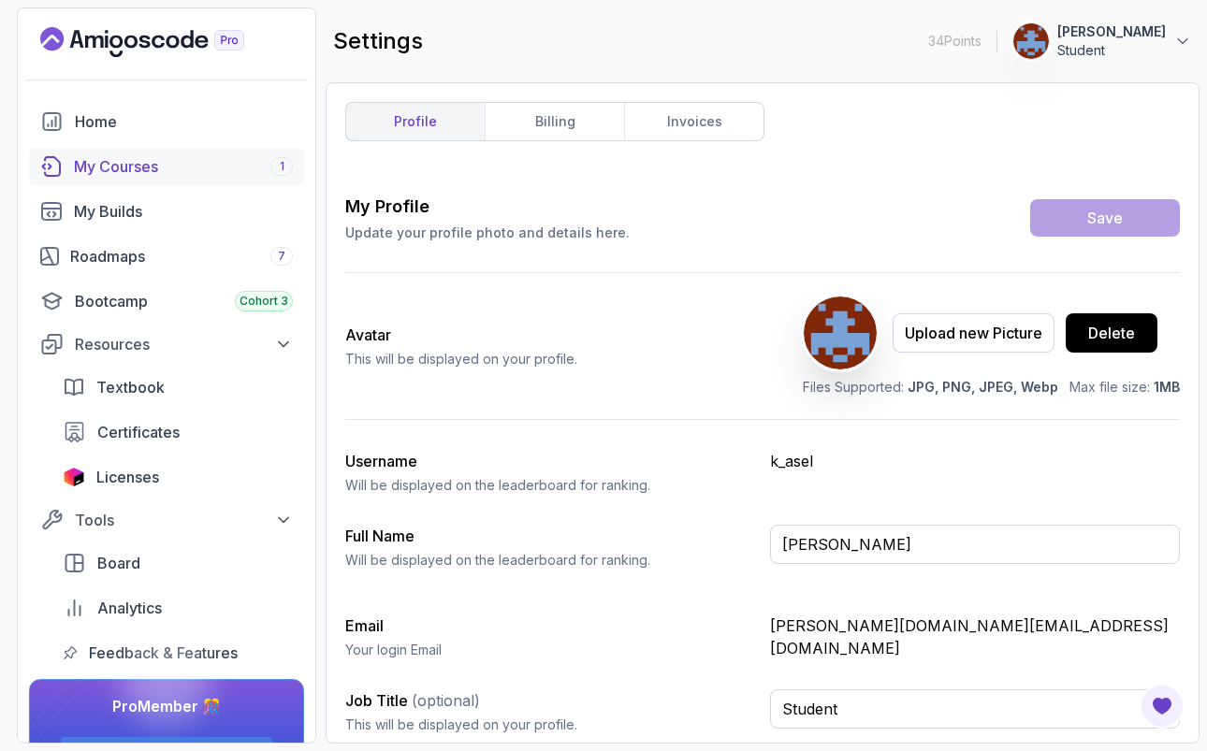
click at [133, 179] on link "My Courses 1" at bounding box center [166, 166] width 275 height 37
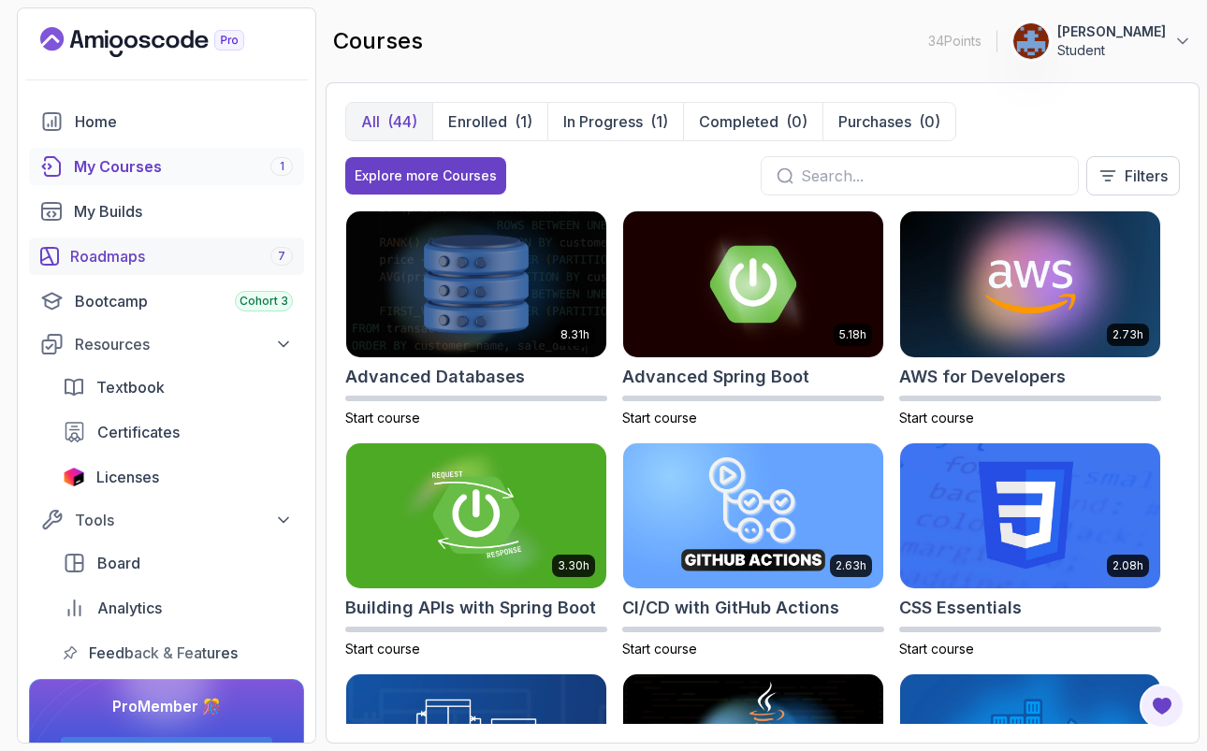
click at [118, 255] on div "Roadmaps 7" at bounding box center [181, 256] width 223 height 22
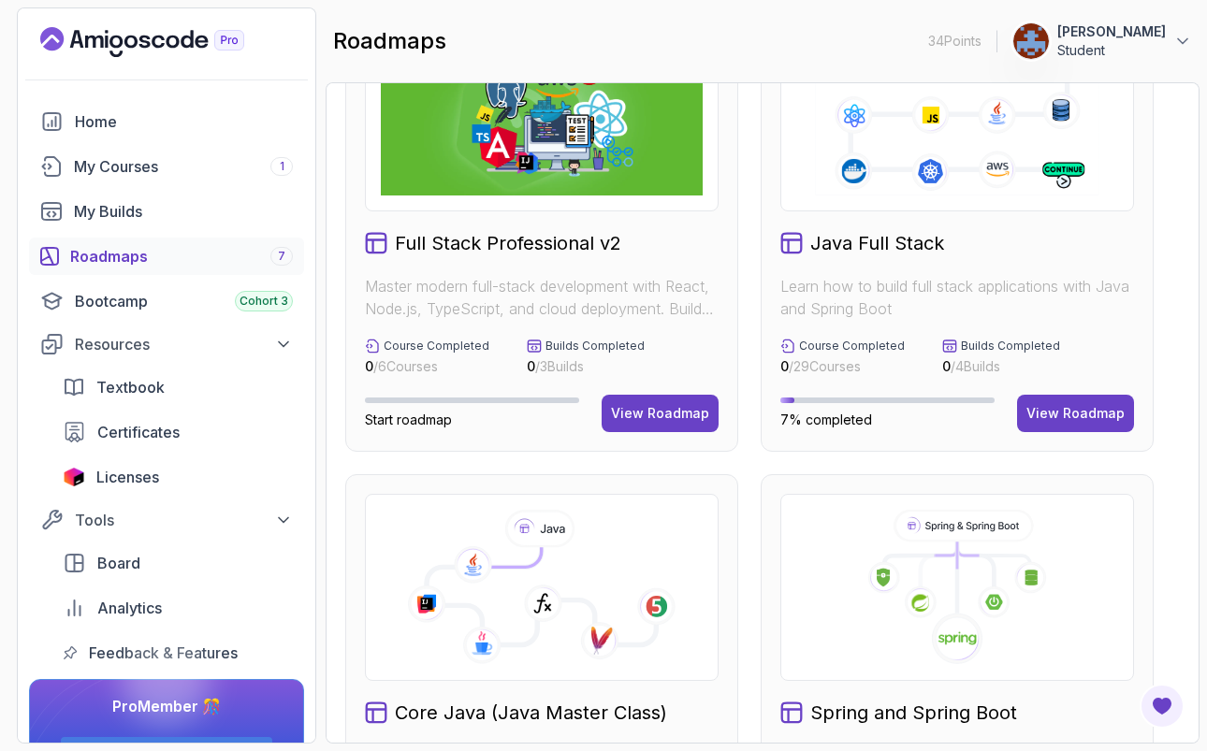
scroll to position [197, 0]
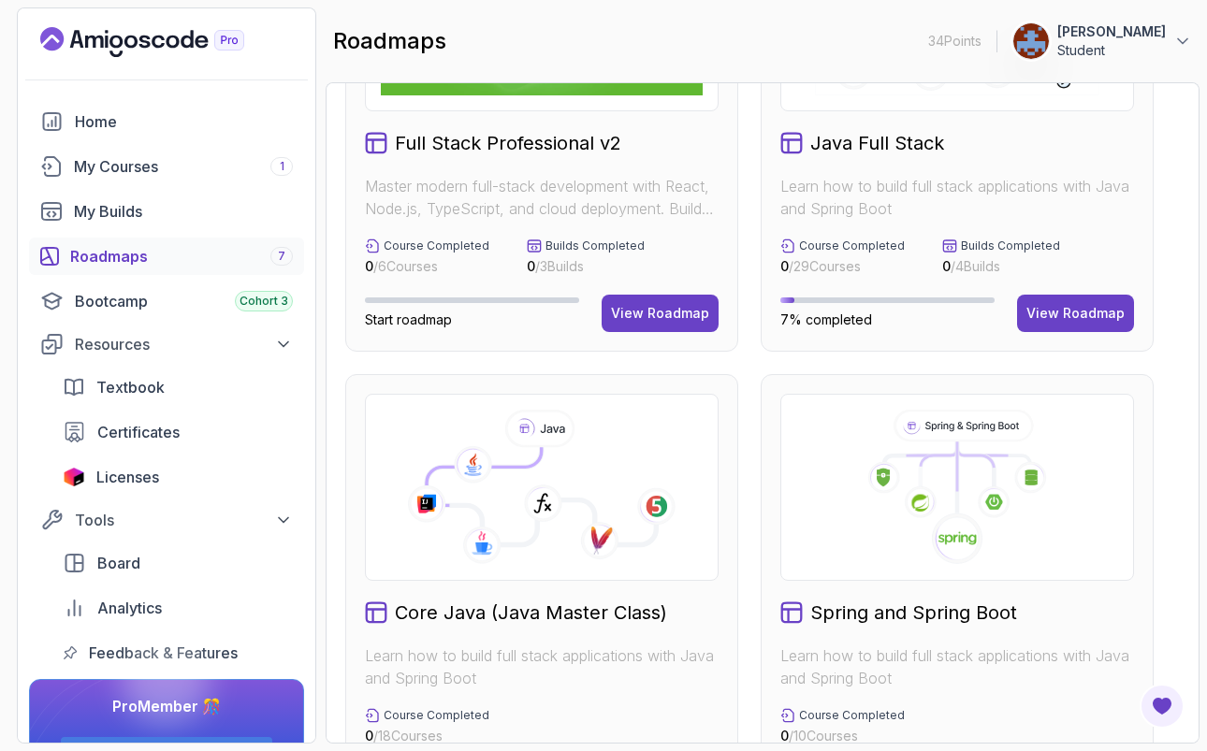
click at [567, 461] on icon at bounding box center [541, 495] width 229 height 97
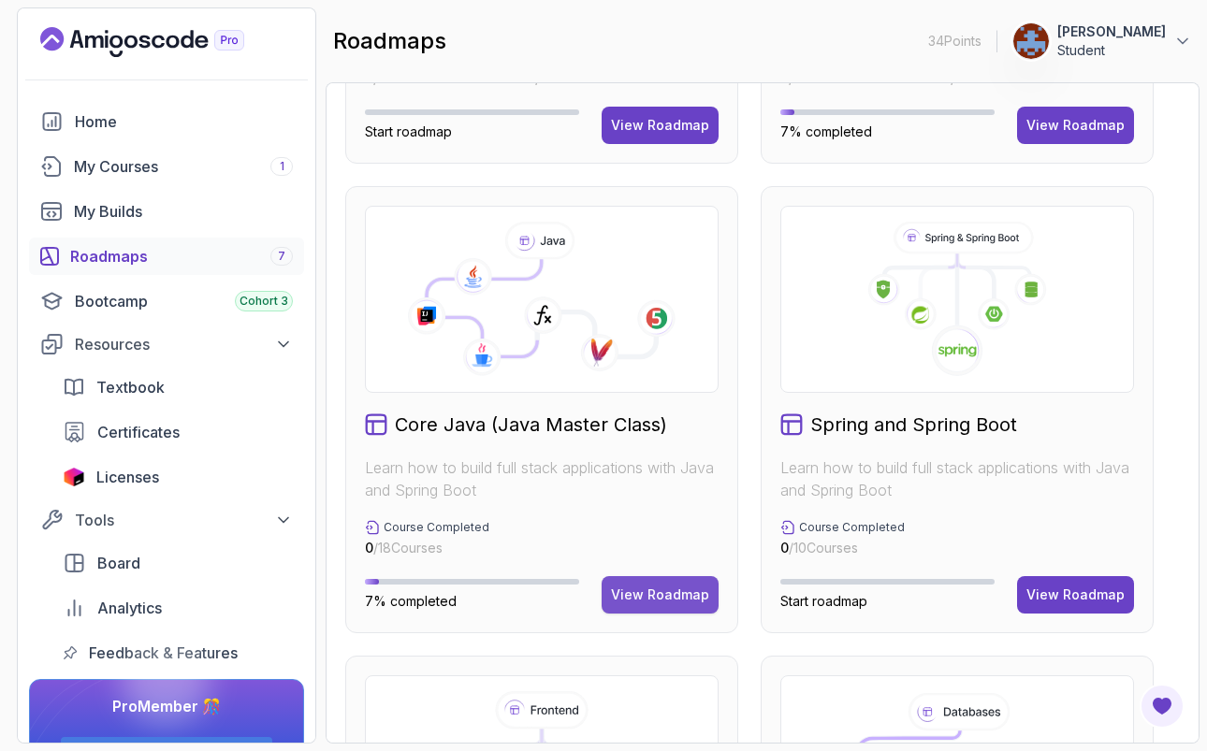
click at [641, 595] on div "View Roadmap" at bounding box center [660, 595] width 98 height 19
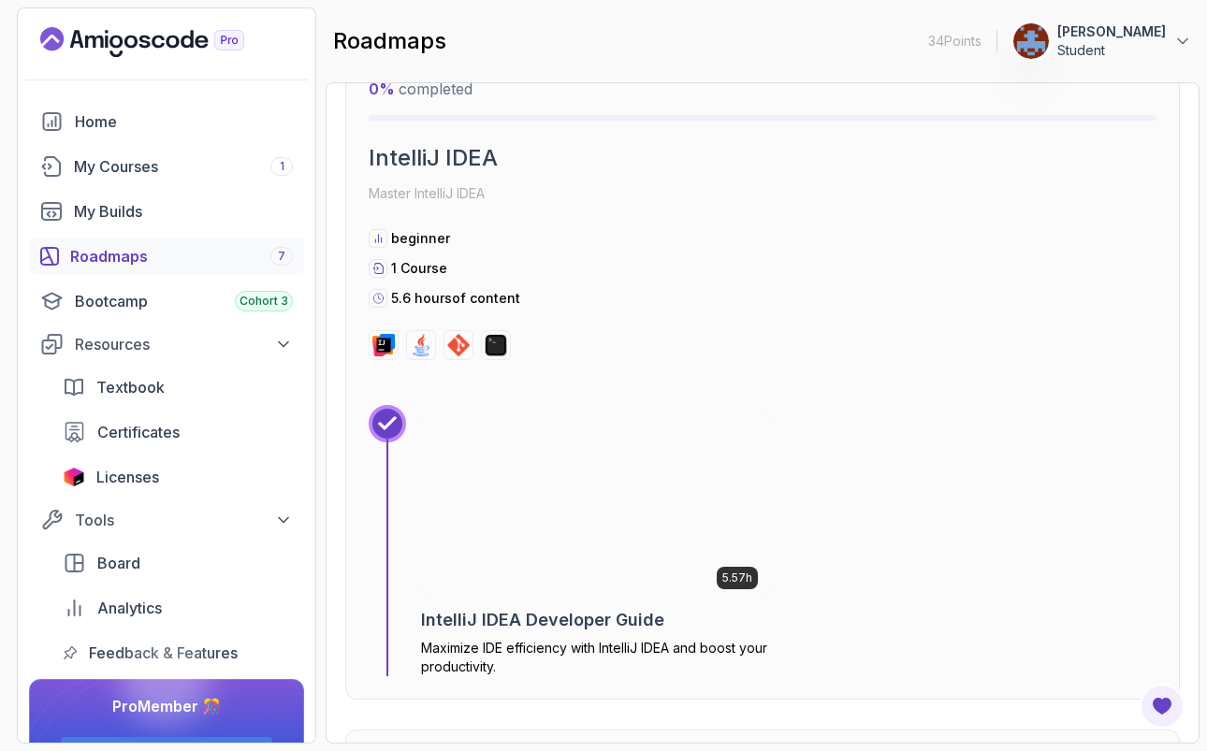
scroll to position [1302, 0]
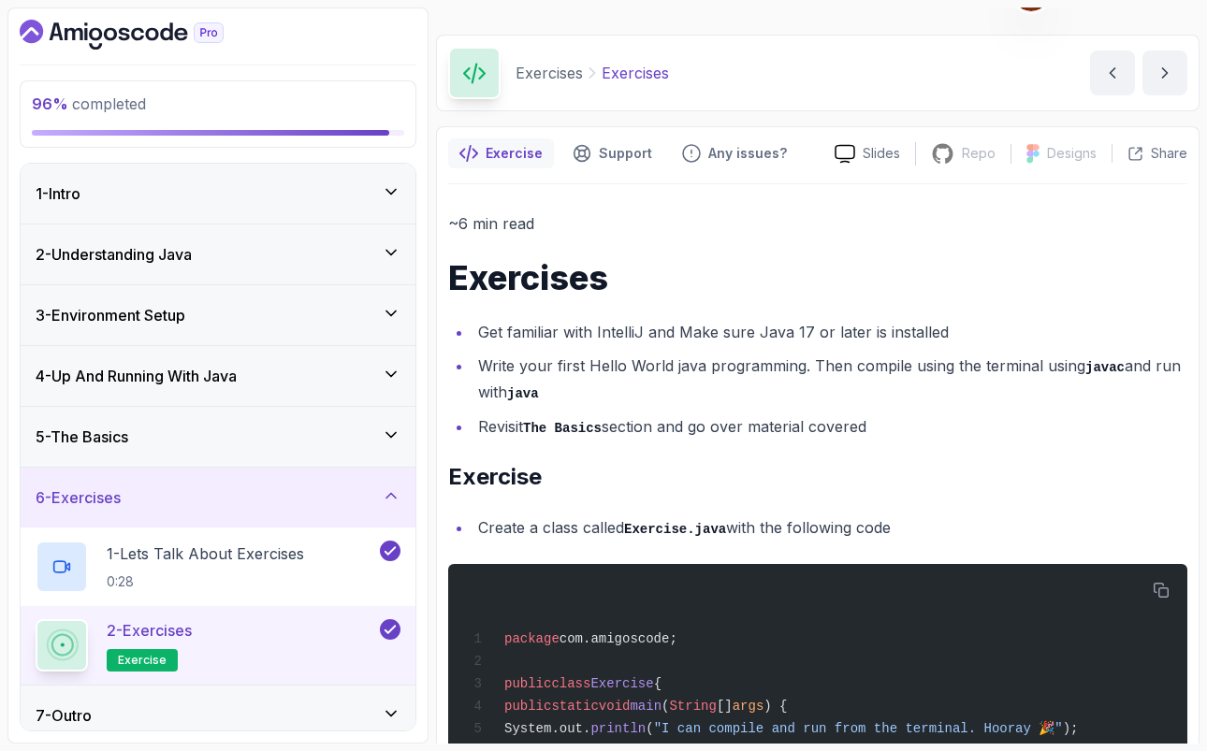
scroll to position [15, 0]
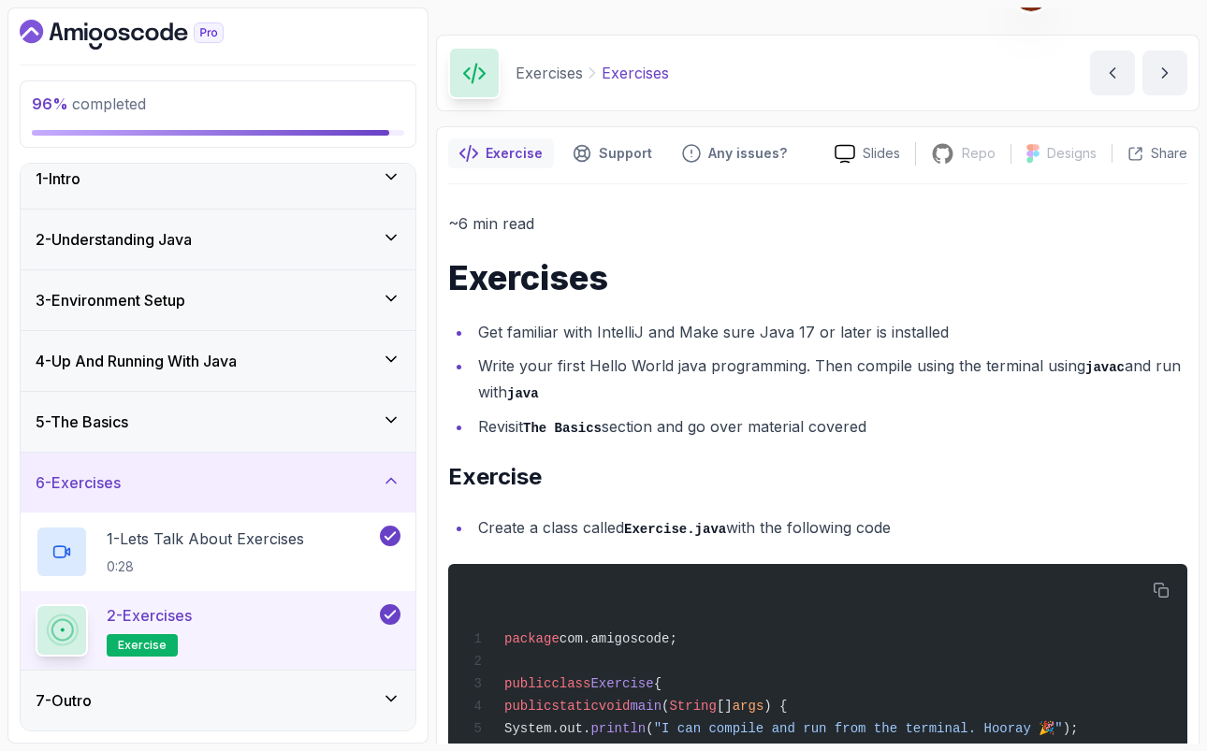
click at [395, 702] on icon at bounding box center [391, 699] width 19 height 19
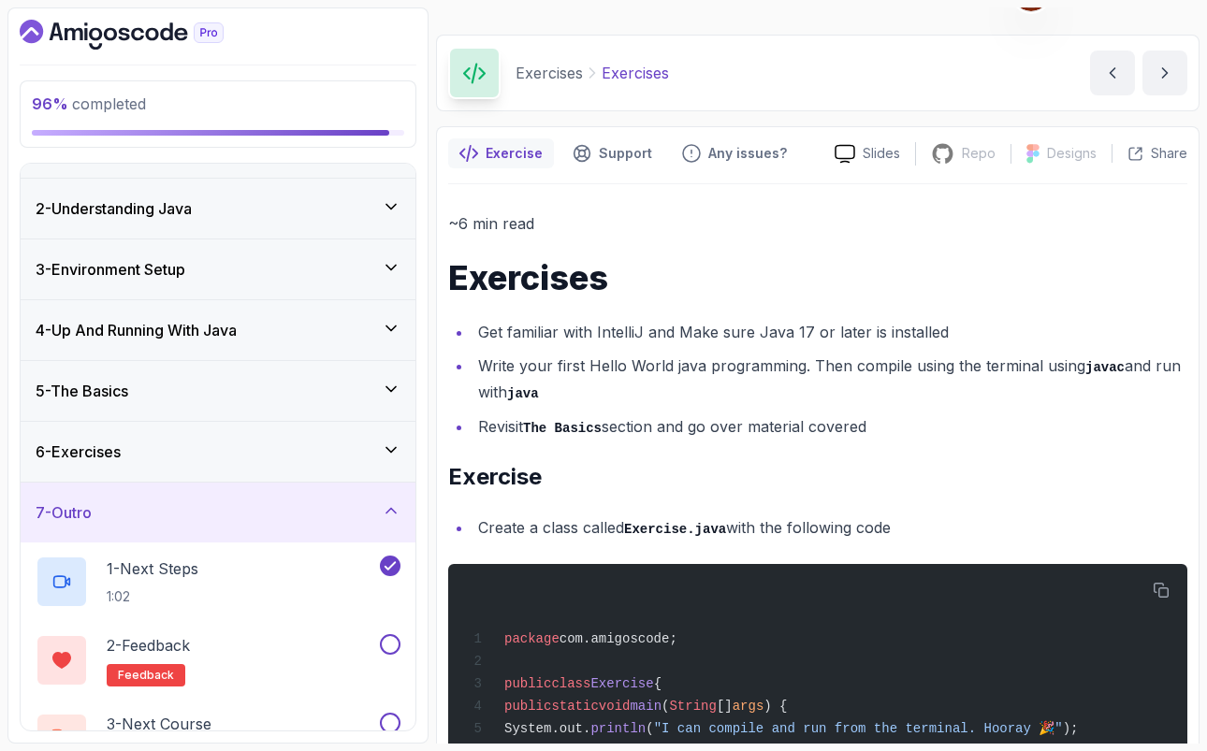
scroll to position [94, 0]
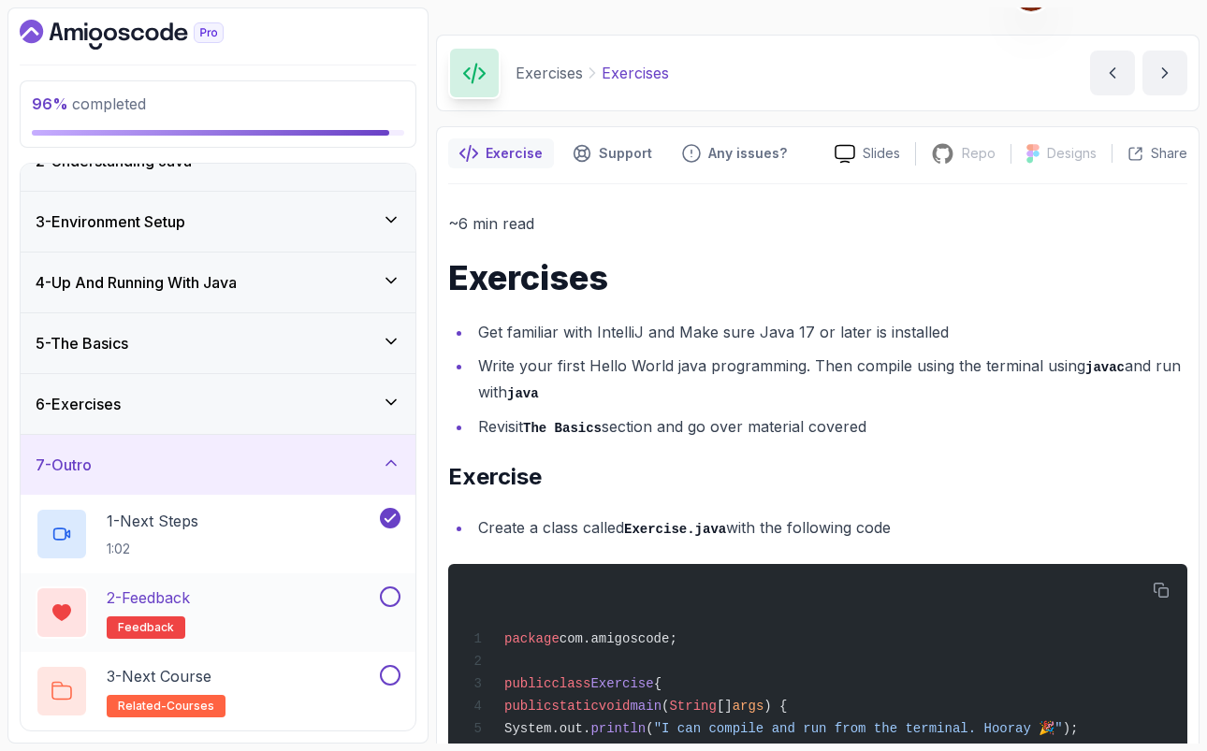
click at [390, 599] on button at bounding box center [390, 597] width 21 height 21
click at [186, 598] on p "2 - Feedback" at bounding box center [148, 598] width 83 height 22
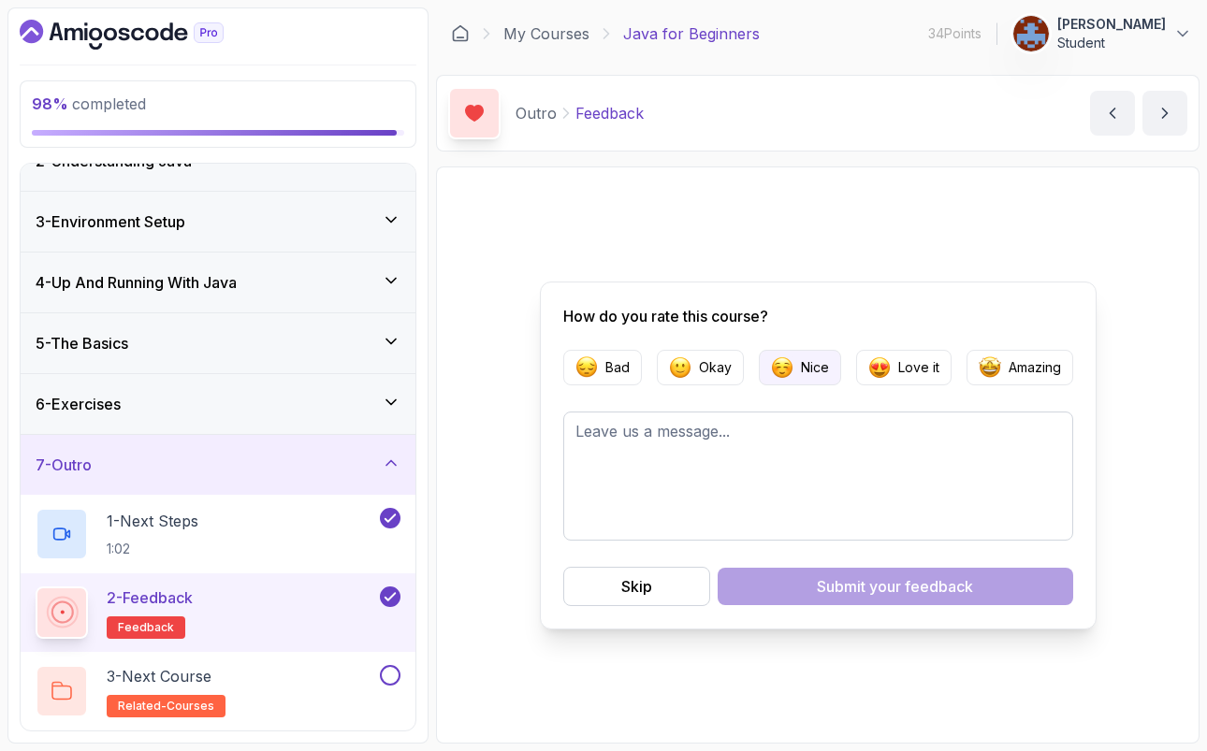
click at [820, 372] on p "Nice" at bounding box center [815, 367] width 28 height 19
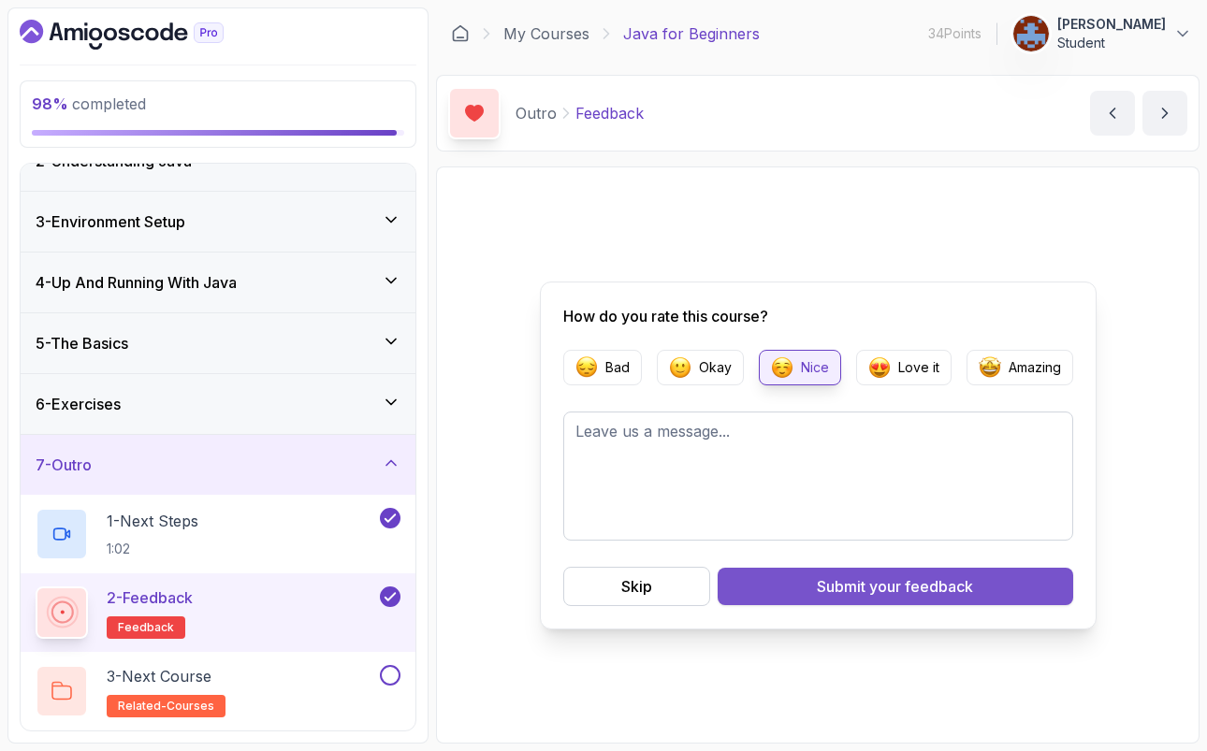
click at [892, 585] on span "your feedback" at bounding box center [921, 587] width 104 height 22
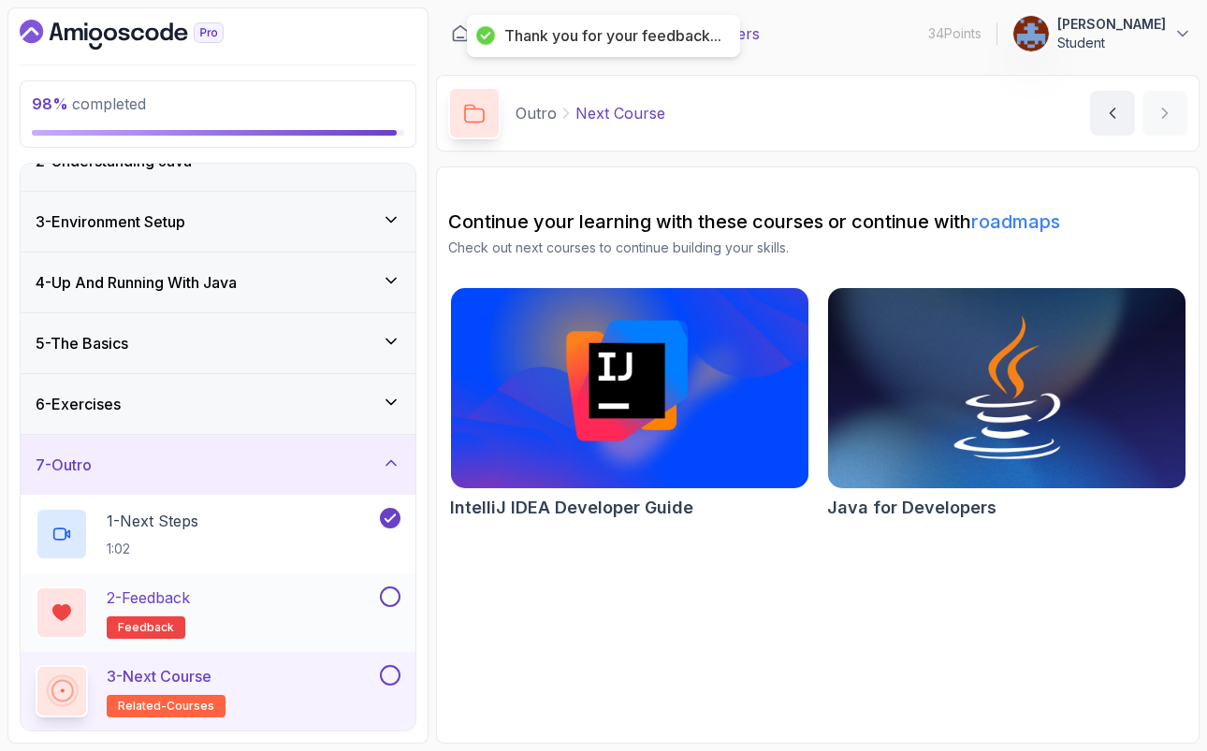
click at [390, 597] on button at bounding box center [390, 597] width 21 height 21
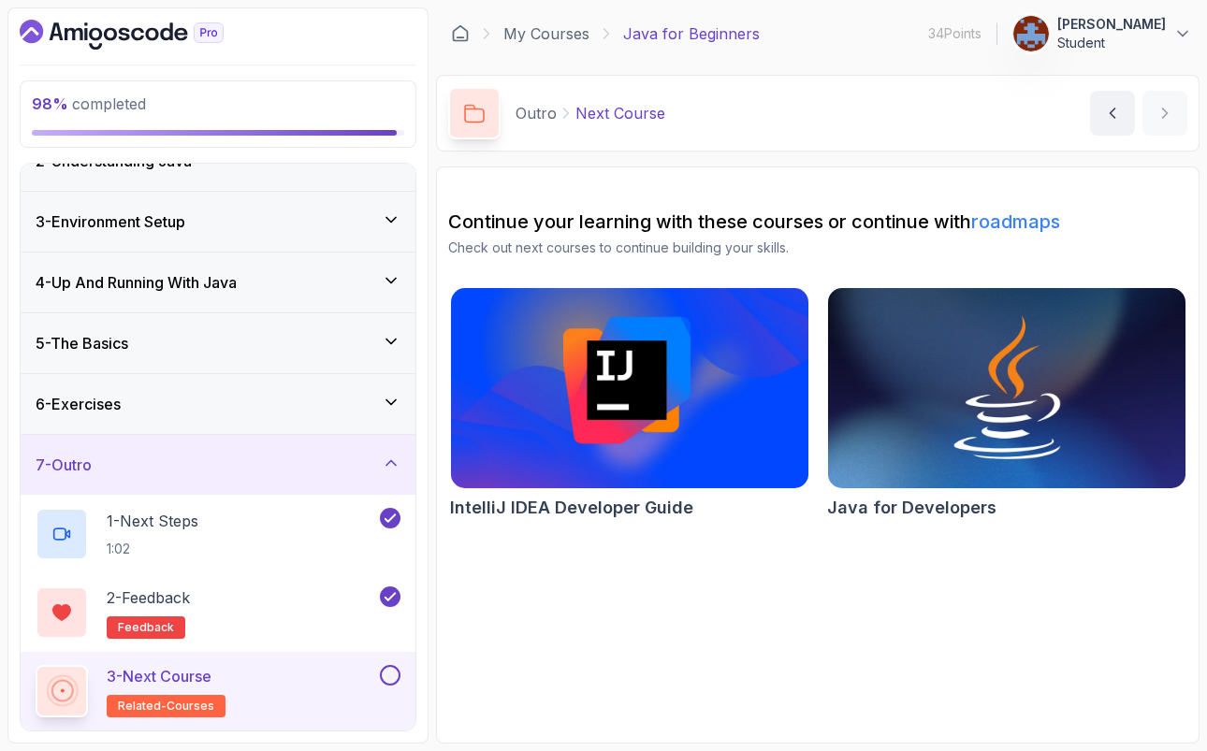
click at [581, 429] on img at bounding box center [629, 389] width 375 height 211
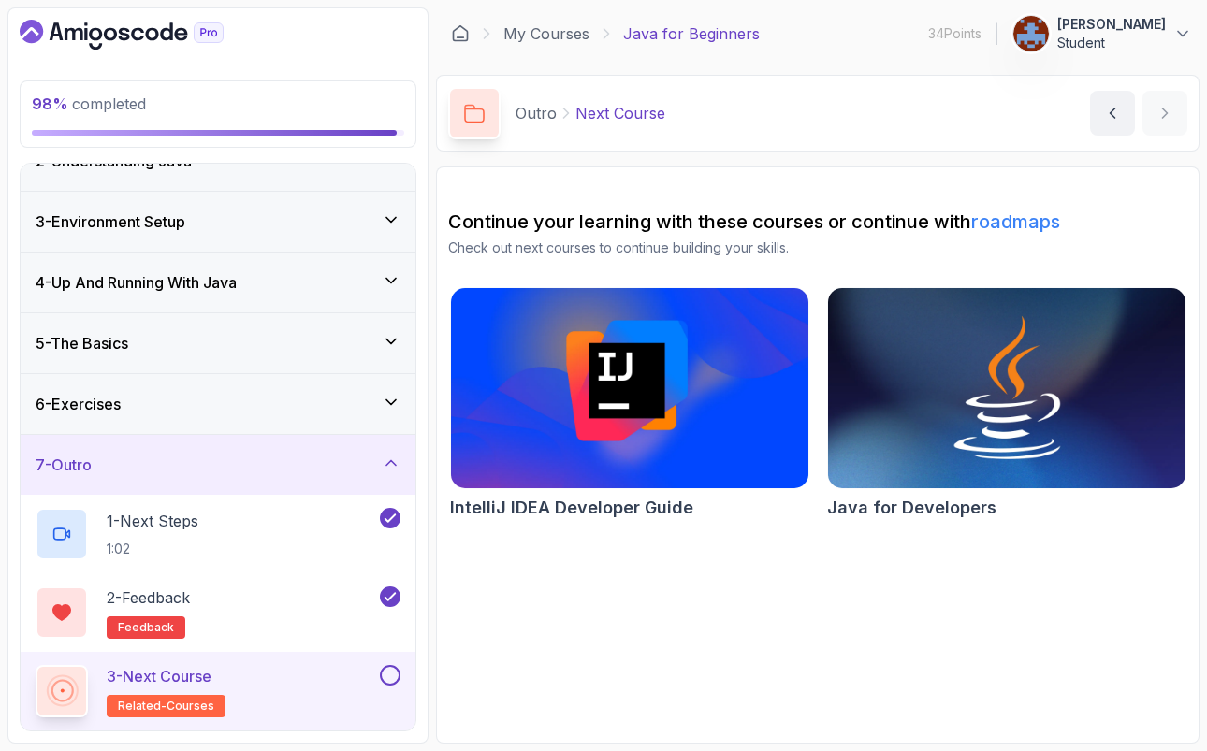
click at [389, 682] on button at bounding box center [390, 675] width 21 height 21
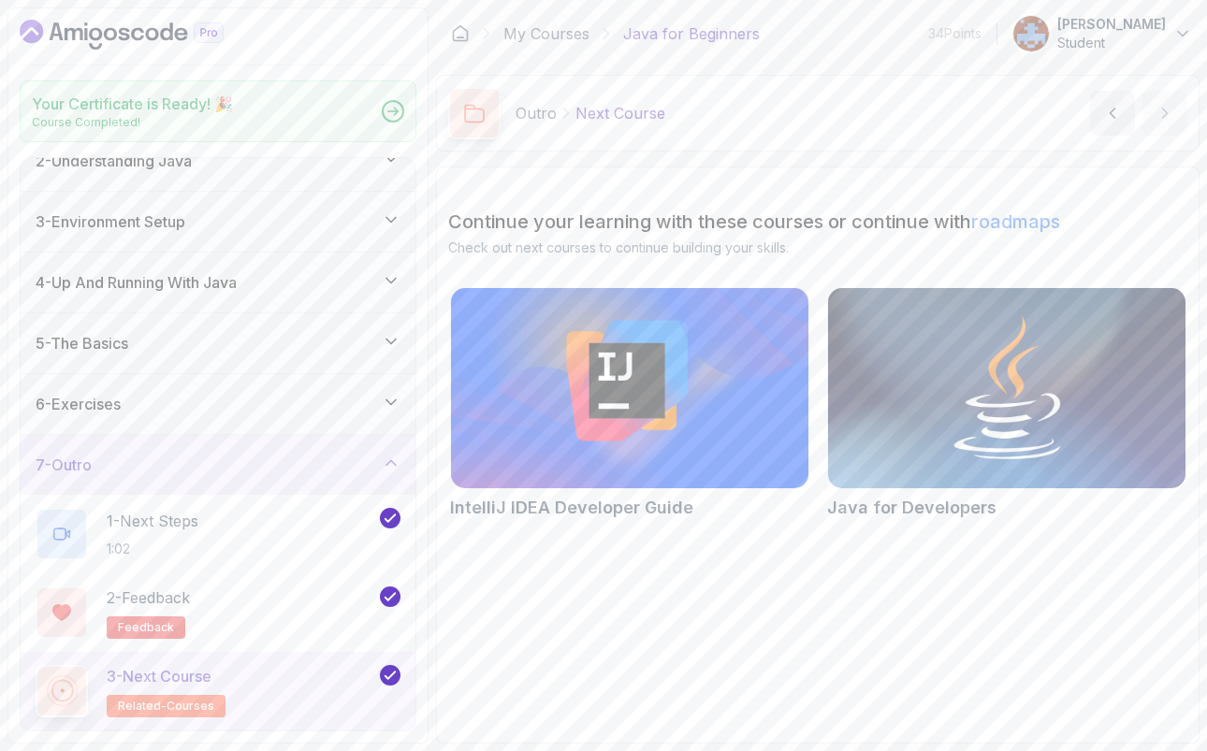
scroll to position [88, 0]
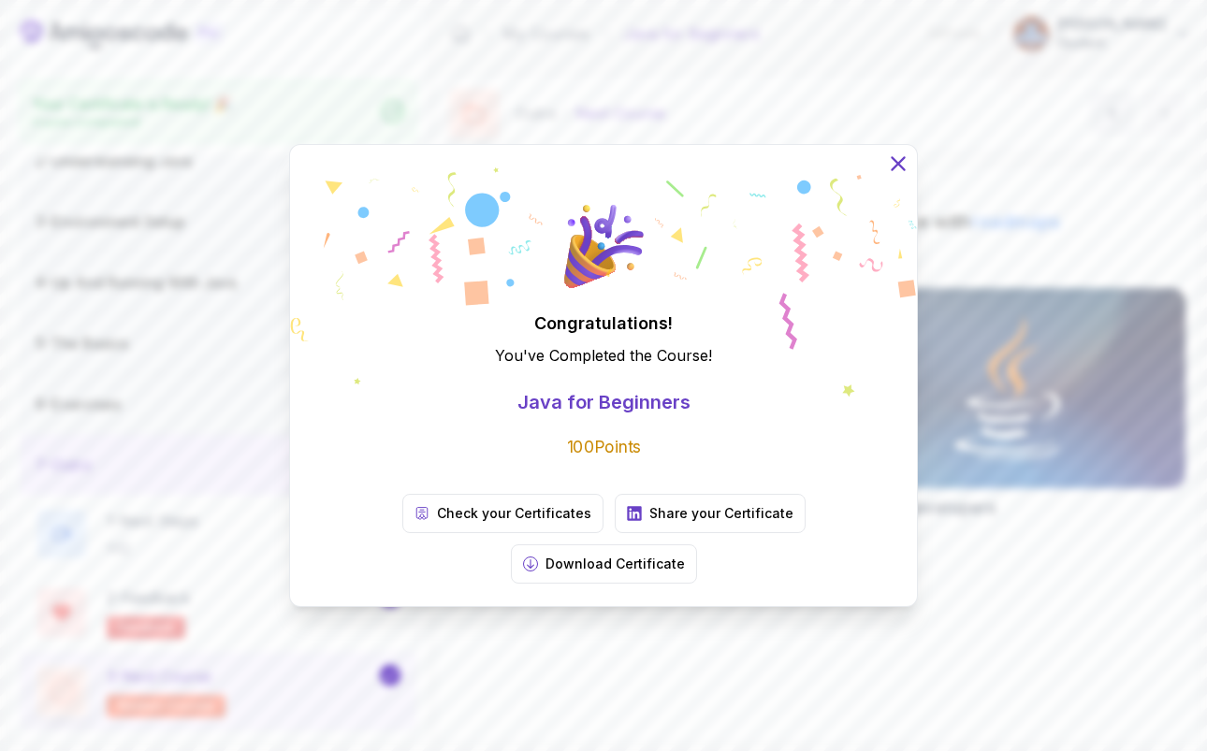
click at [897, 169] on icon at bounding box center [898, 163] width 12 height 12
